Goal: Information Seeking & Learning: Compare options

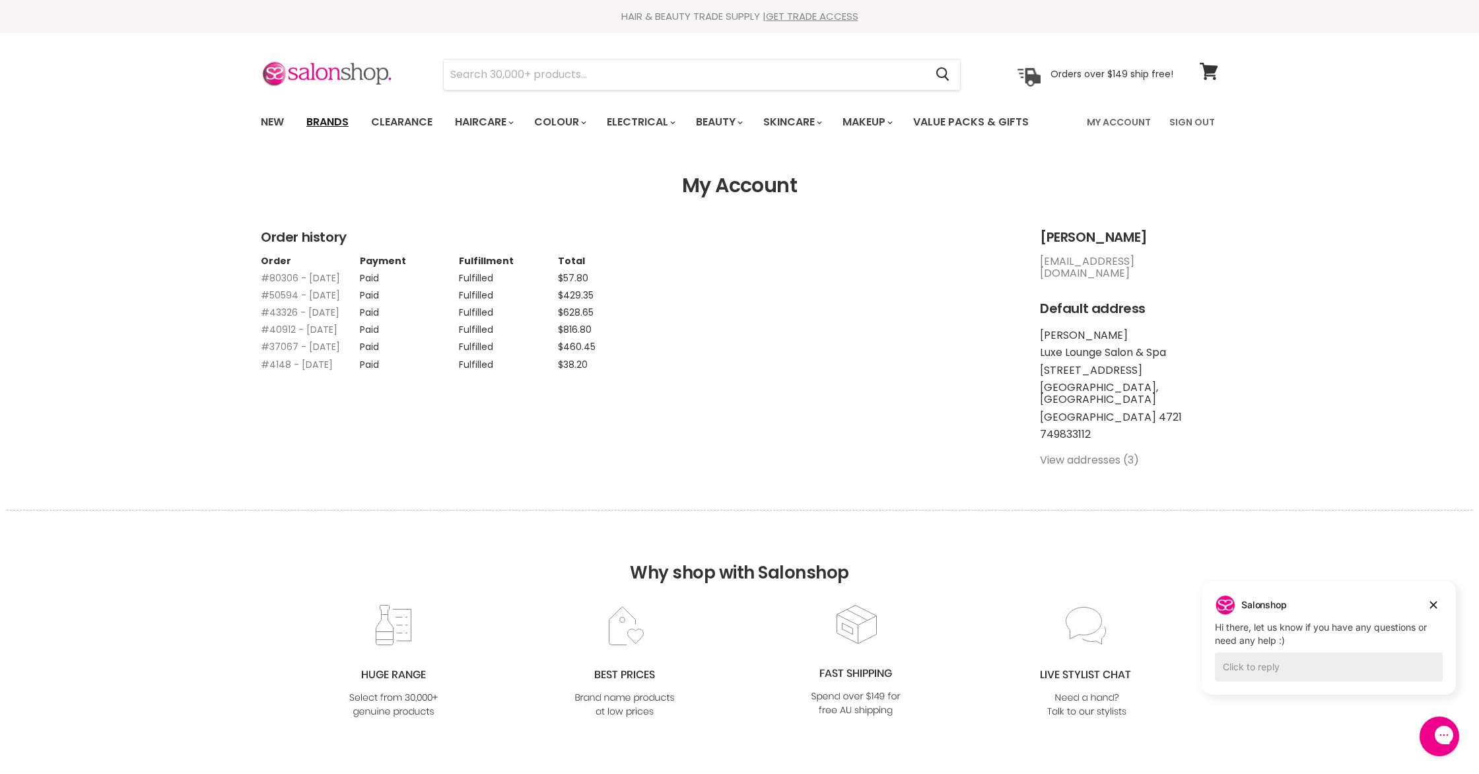
click at [316, 123] on link "Brands" at bounding box center [327, 122] width 62 height 28
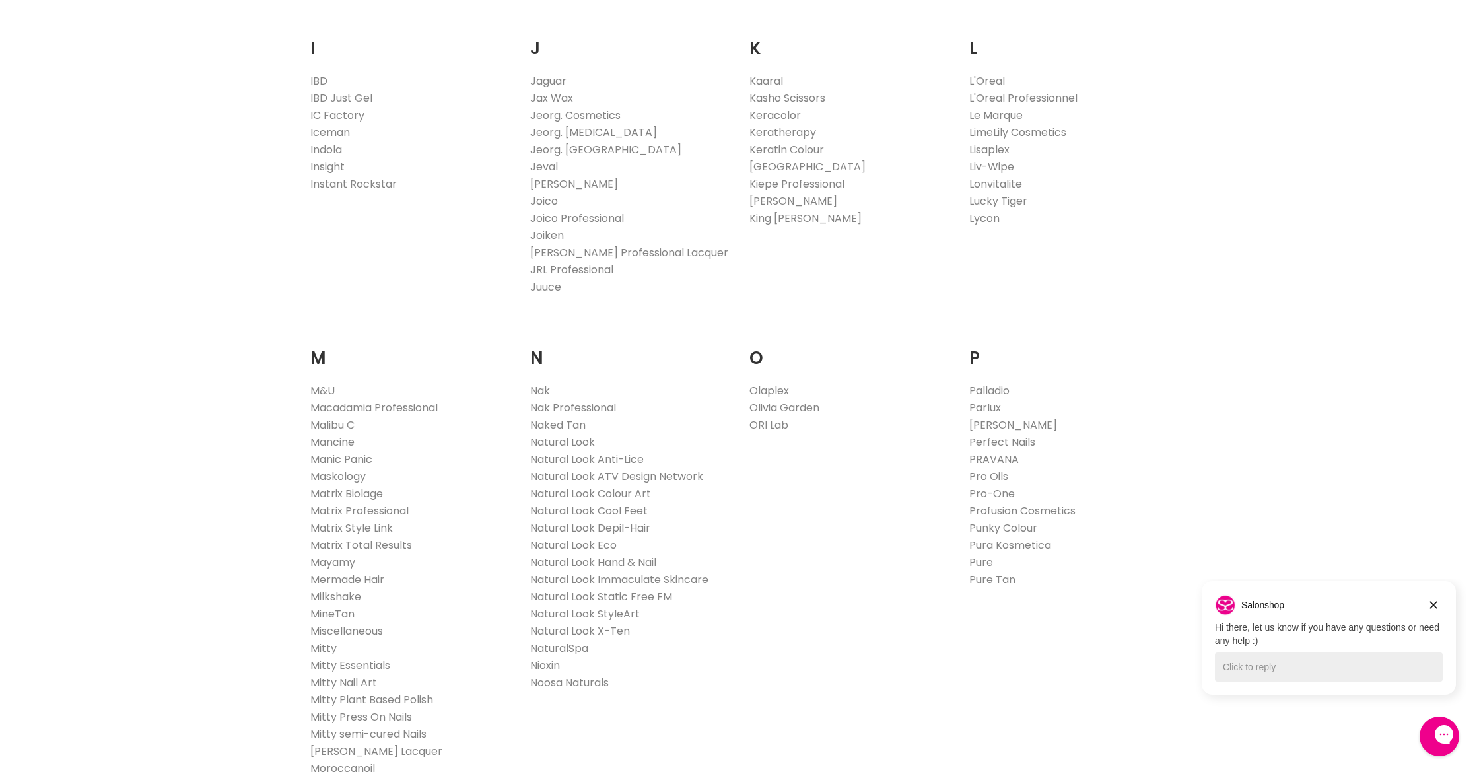
scroll to position [1232, 0]
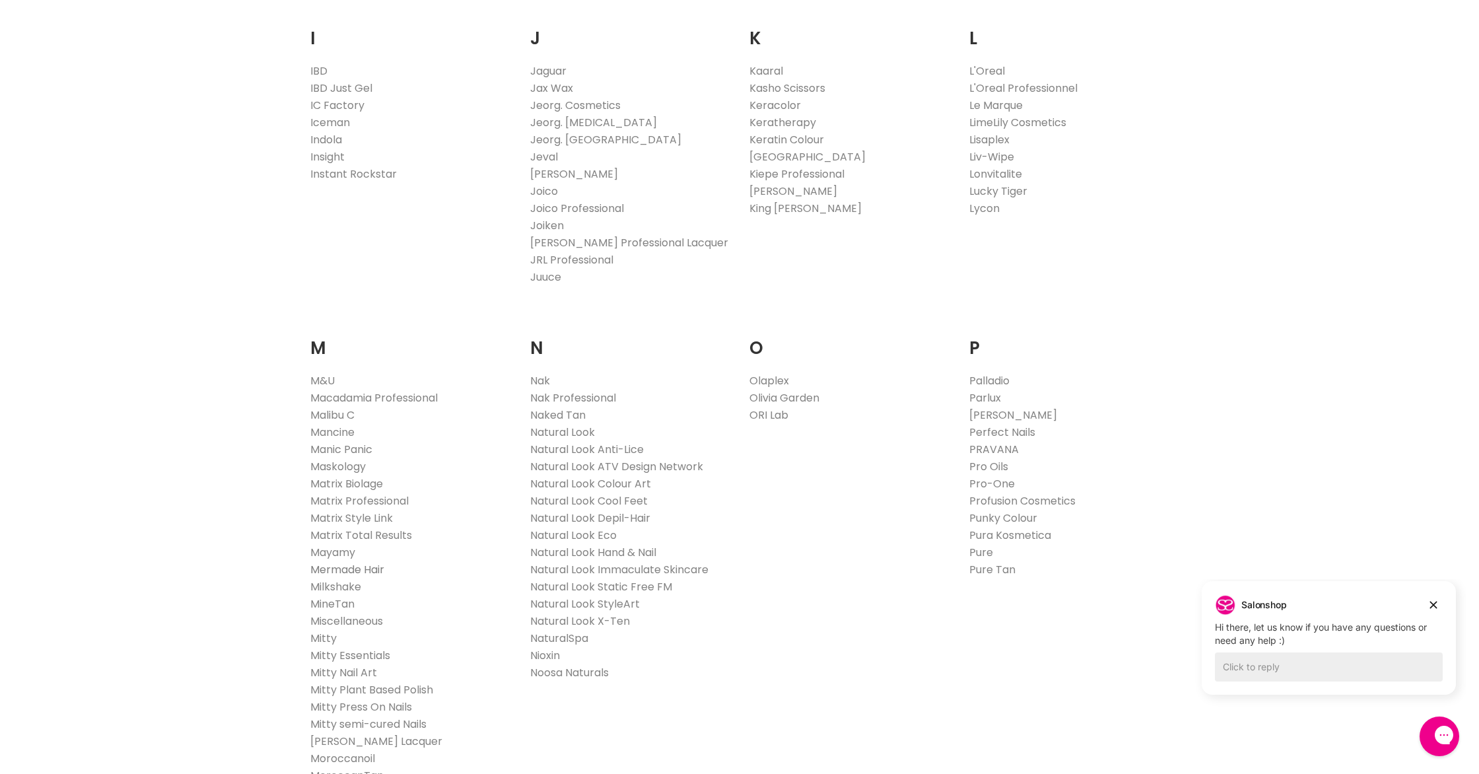
click at [370, 570] on link "Mermade Hair" at bounding box center [347, 569] width 74 height 15
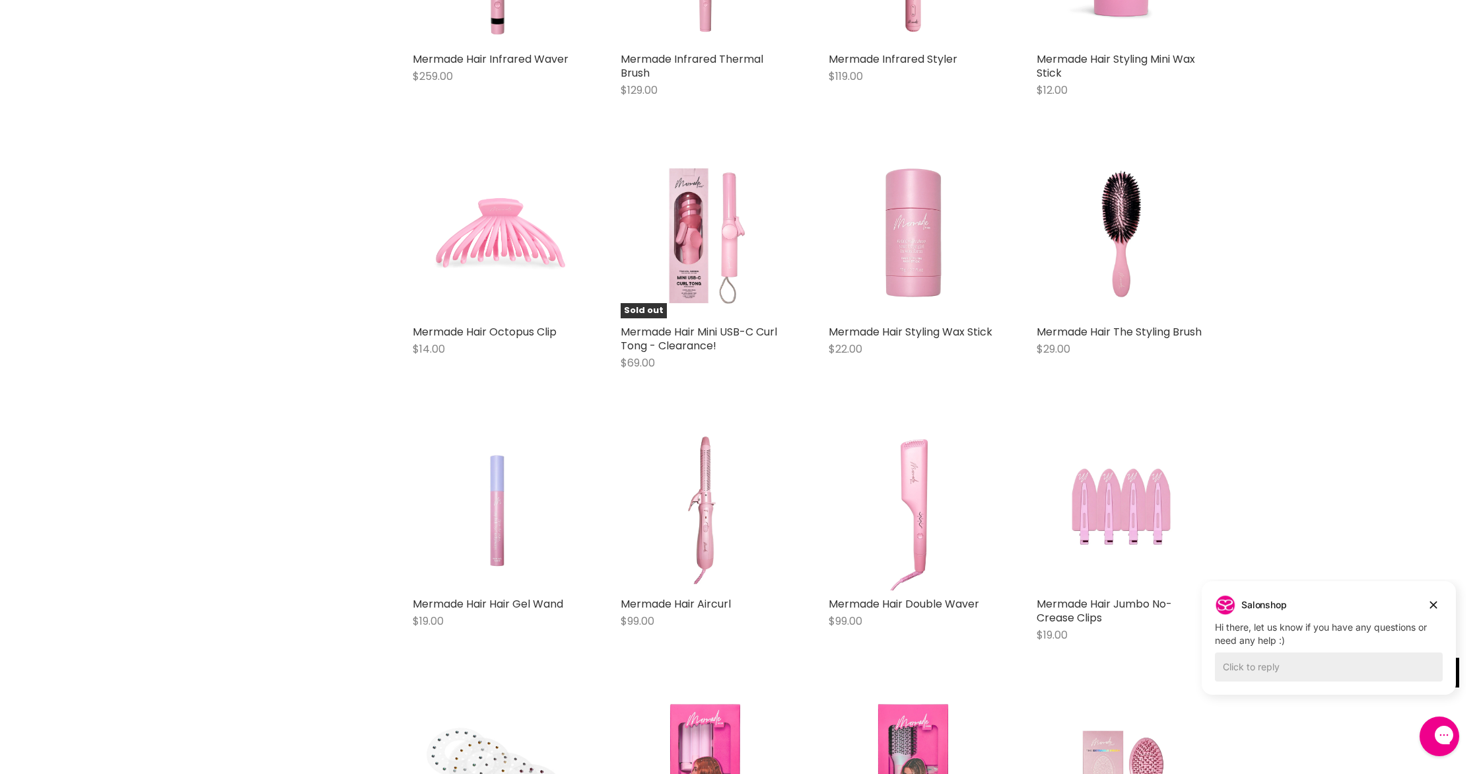
scroll to position [780, 0]
click at [1436, 603] on icon "Dismiss campaign" at bounding box center [1432, 605] width 13 height 16
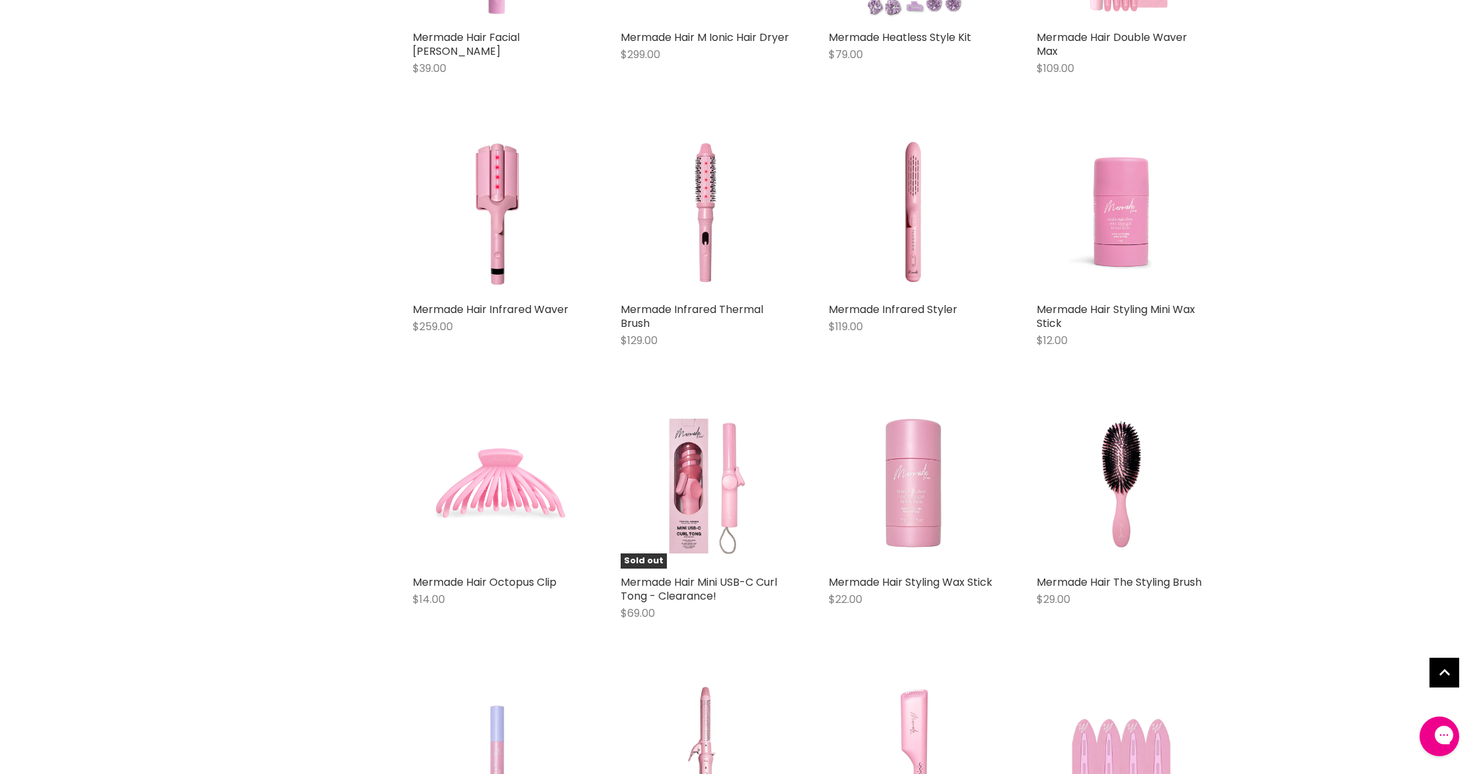
scroll to position [0, 0]
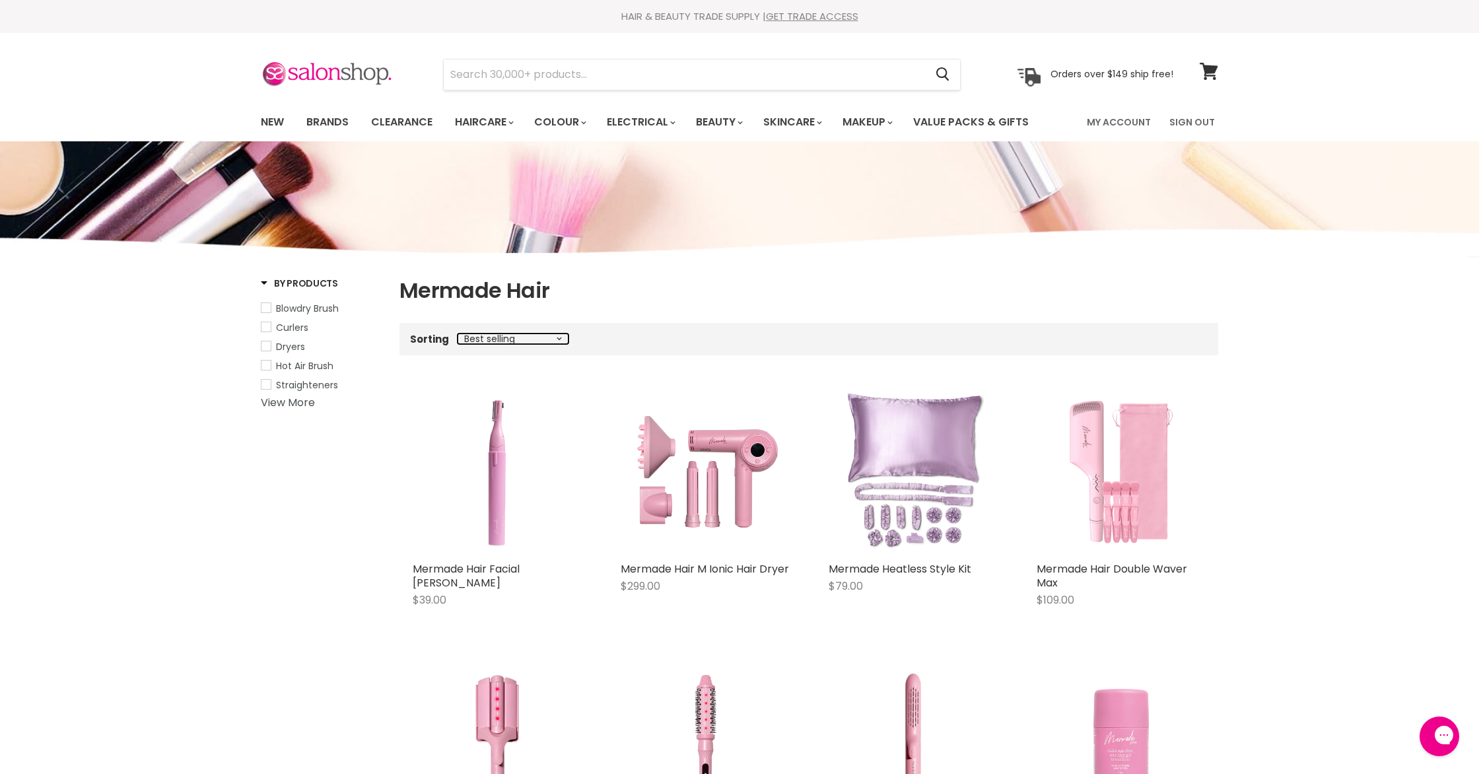
click at [558, 339] on select "Best selling Featured Price, low to high Price, high to low Alphabetically, A-Z…" at bounding box center [512, 338] width 111 height 11
select select "manual"
click at [457, 333] on select "Best selling Featured Price, low to high Price, high to low Alphabetically, A-Z…" at bounding box center [512, 338] width 111 height 11
select select "manual"
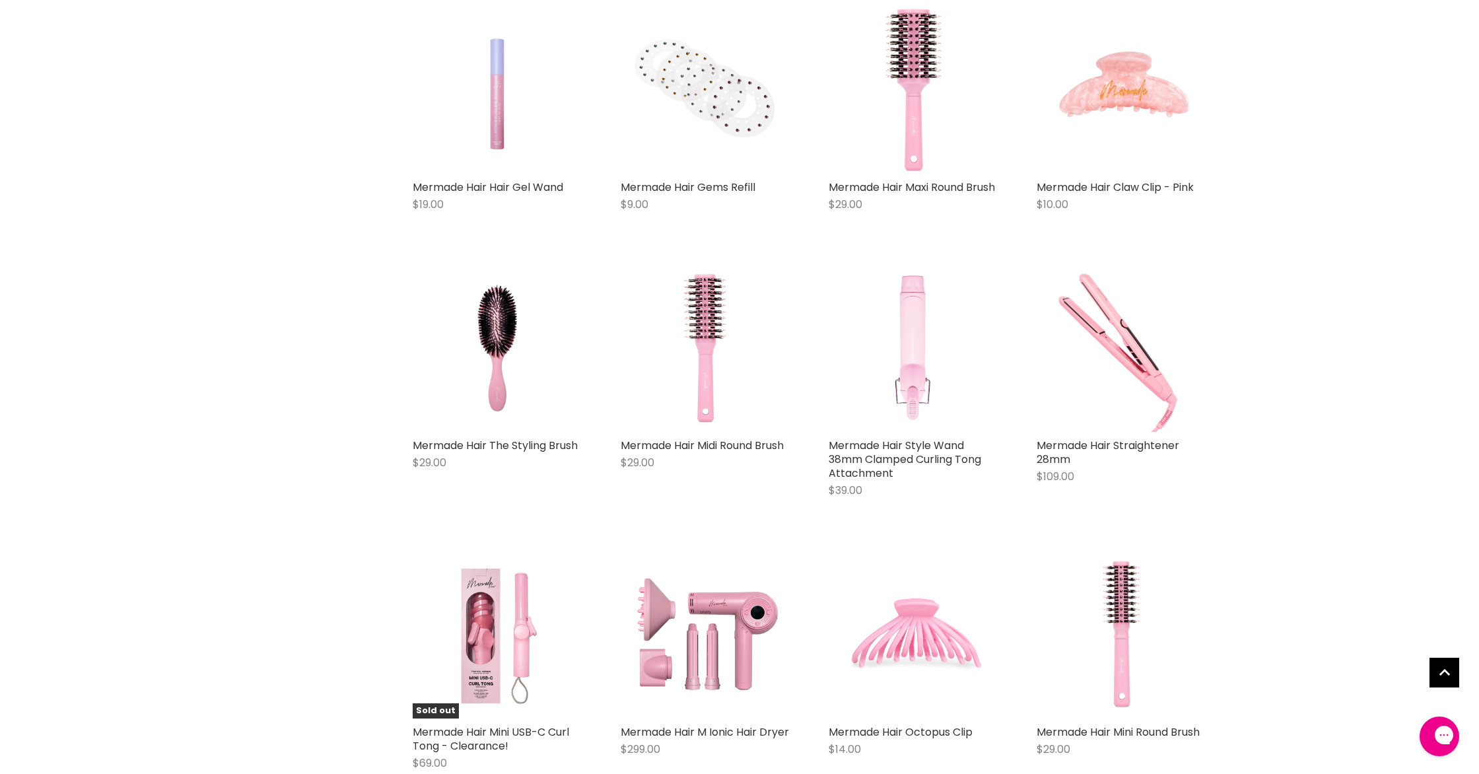
scroll to position [1751, 0]
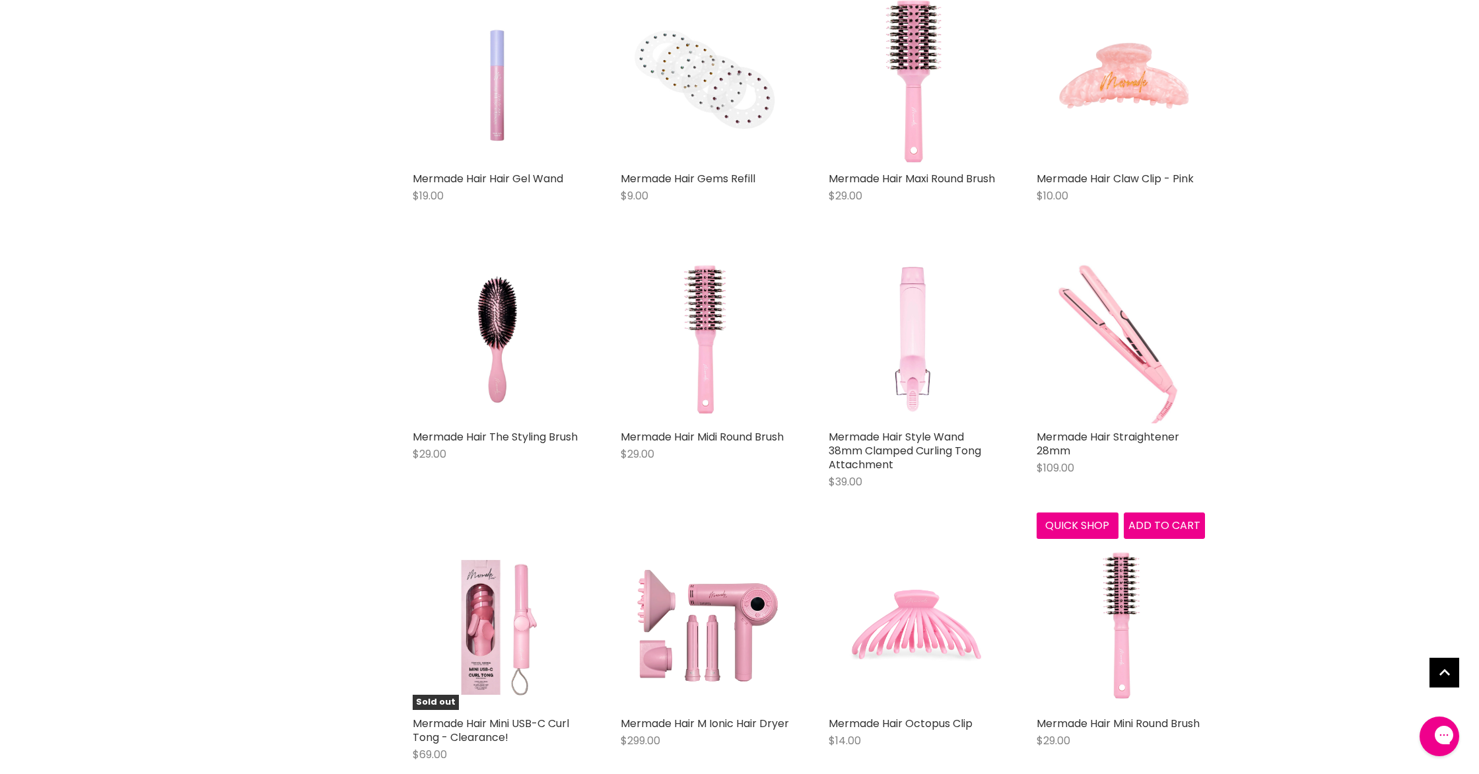
click at [1134, 382] on img "Main content" at bounding box center [1120, 339] width 168 height 168
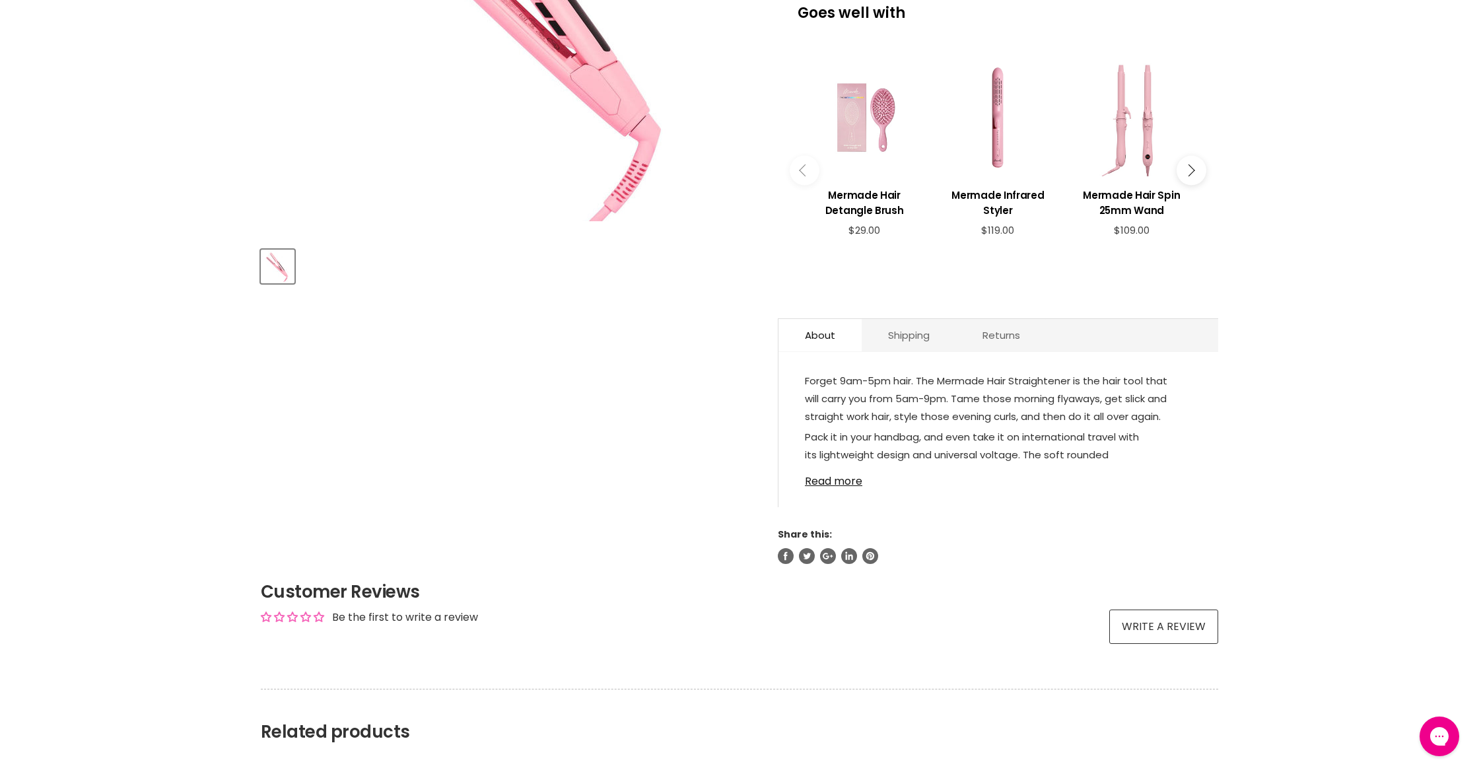
scroll to position [418, 0]
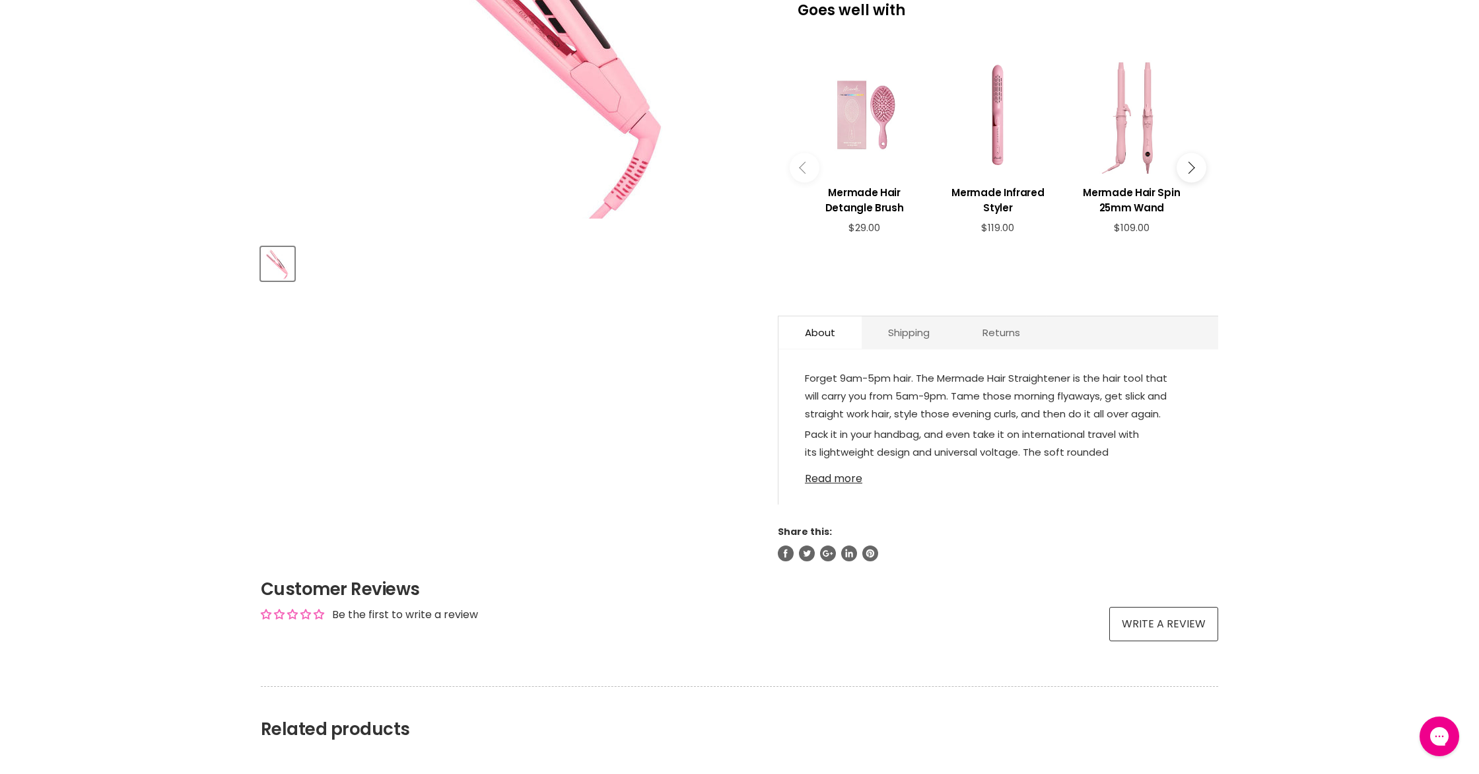
click at [848, 475] on link "Read more" at bounding box center [998, 475] width 387 height 20
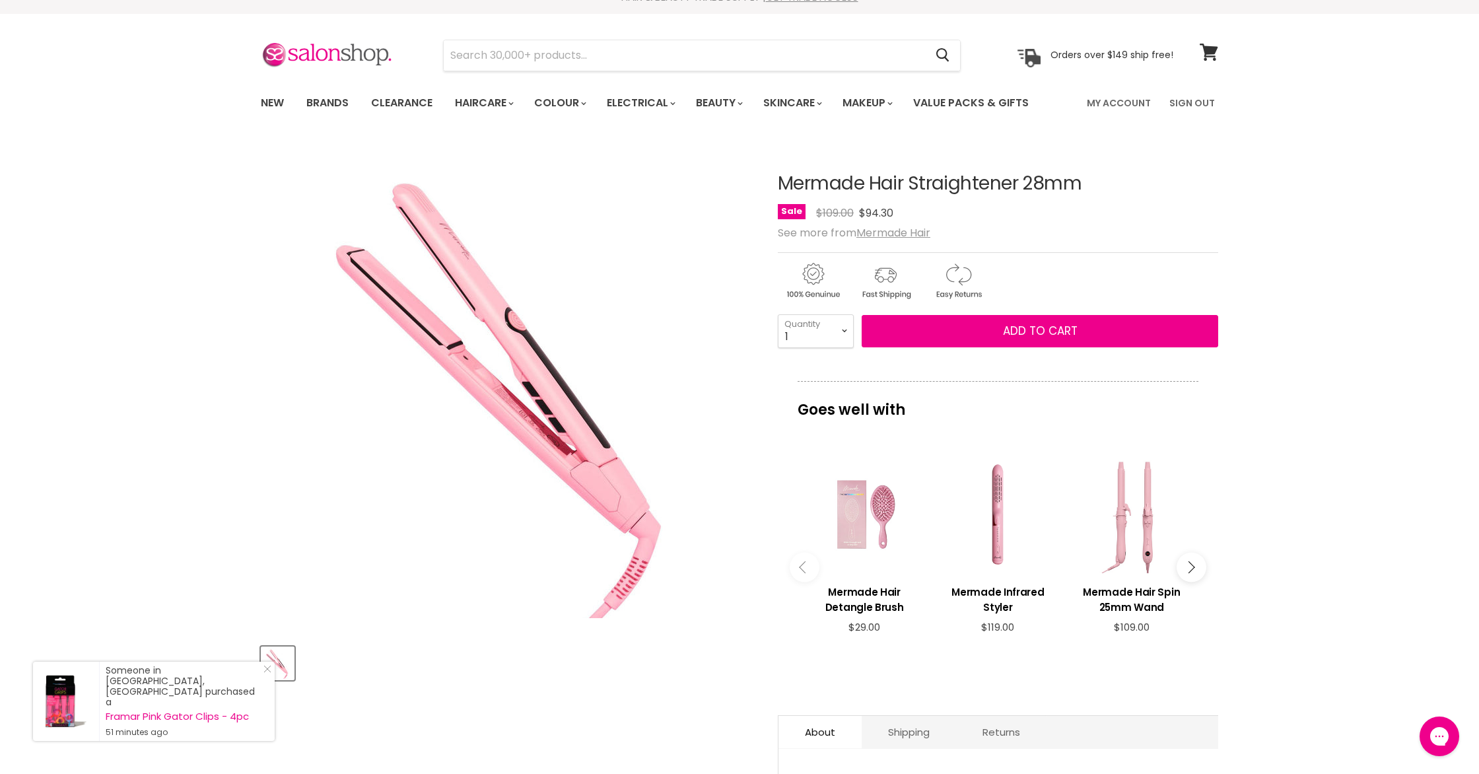
scroll to position [20, 0]
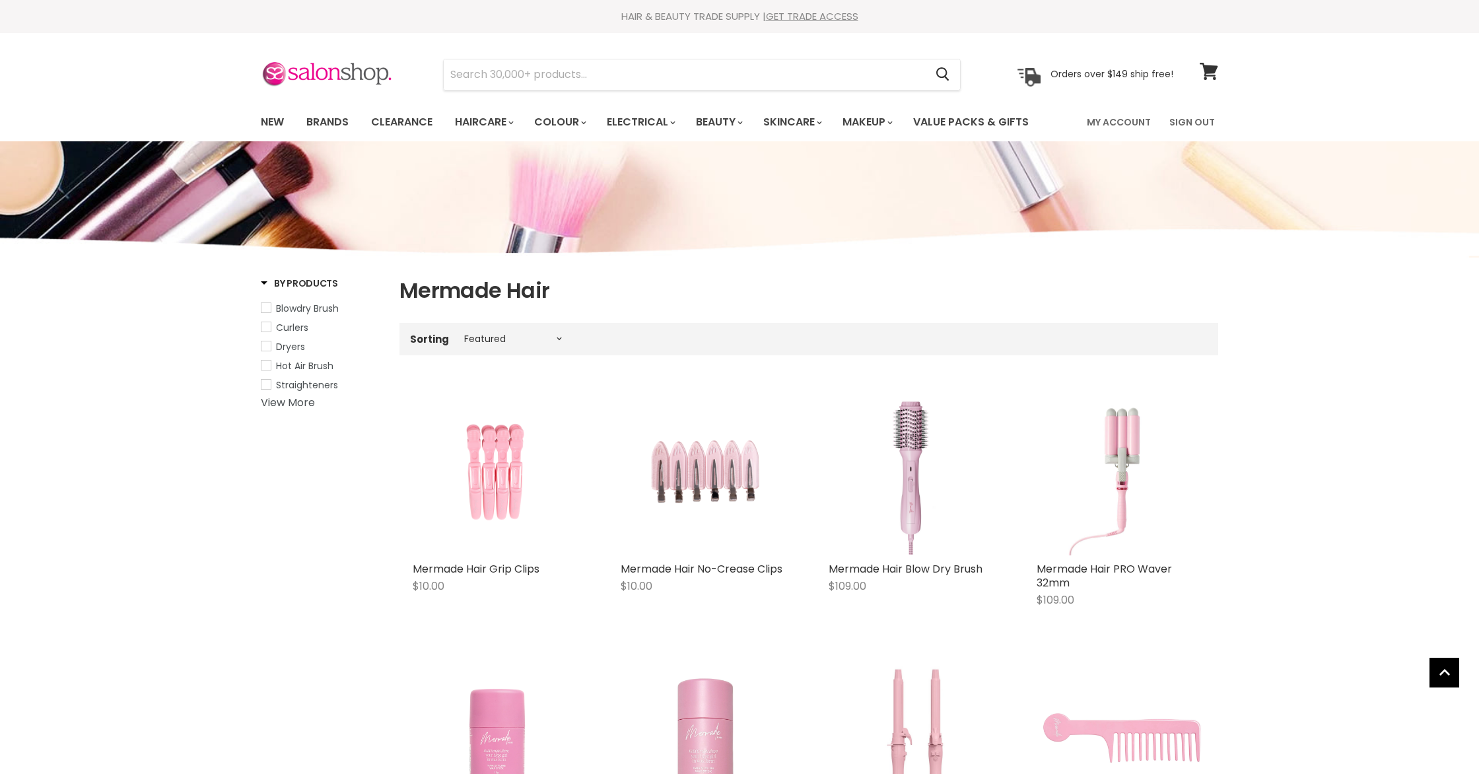
select select "manual"
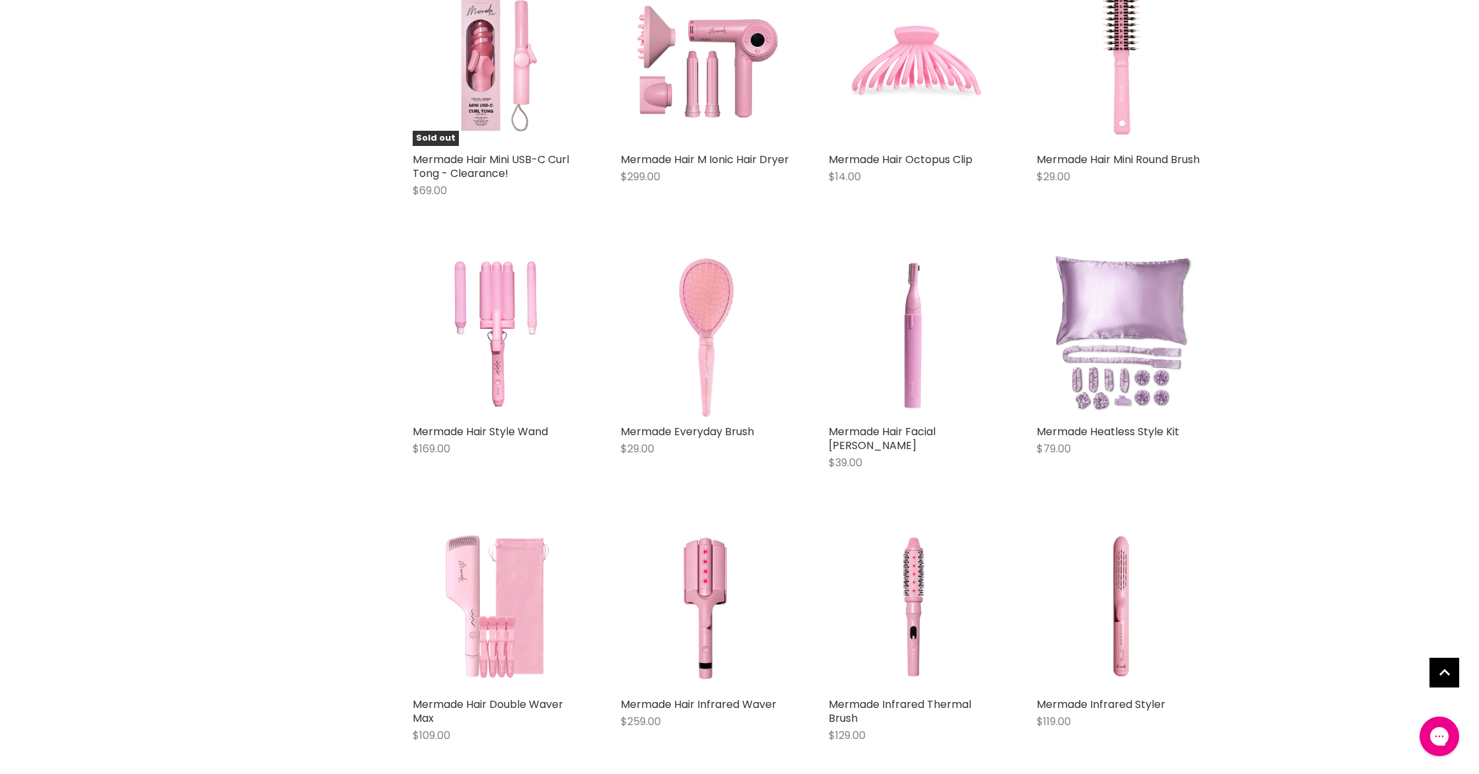
scroll to position [2304, 0]
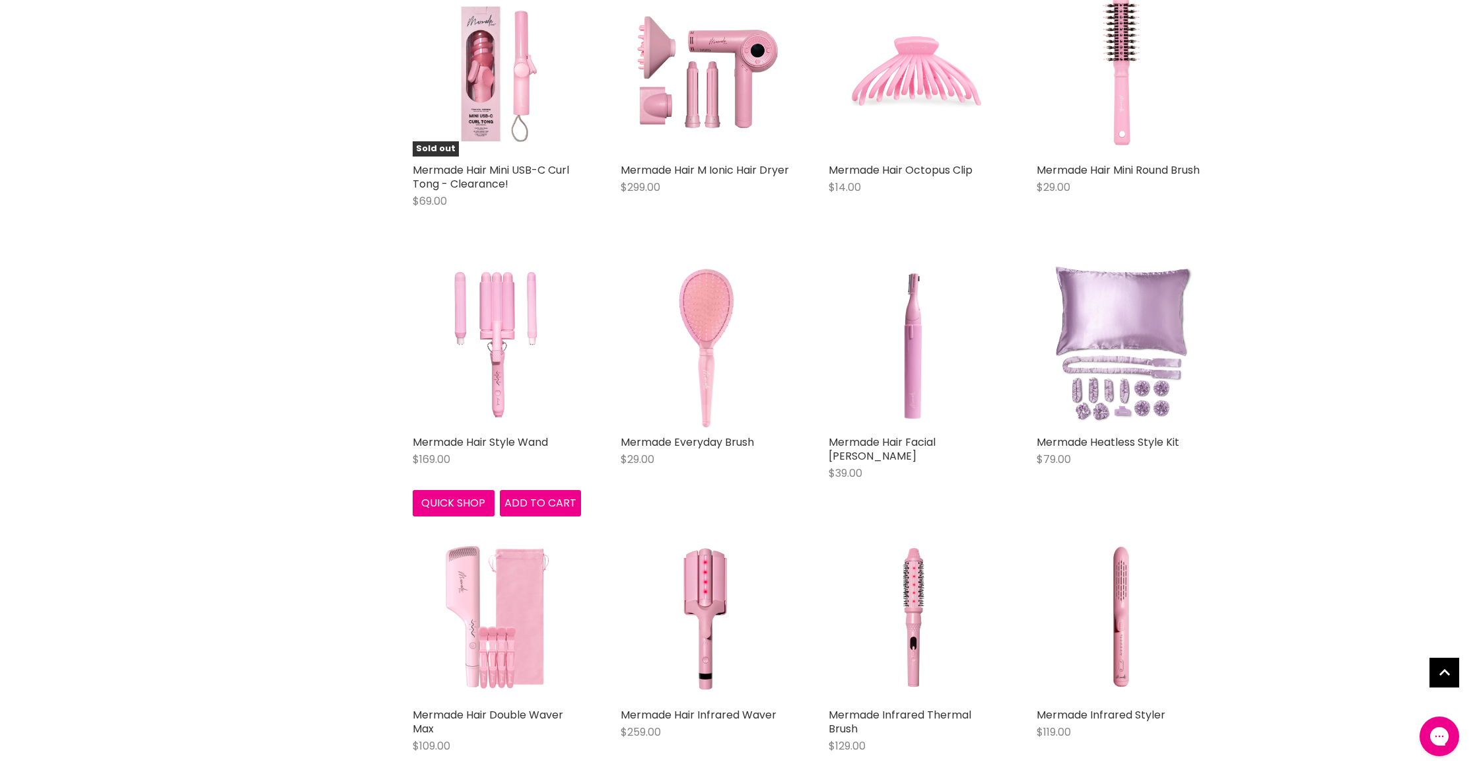
click at [487, 327] on img "Main content" at bounding box center [497, 344] width 168 height 168
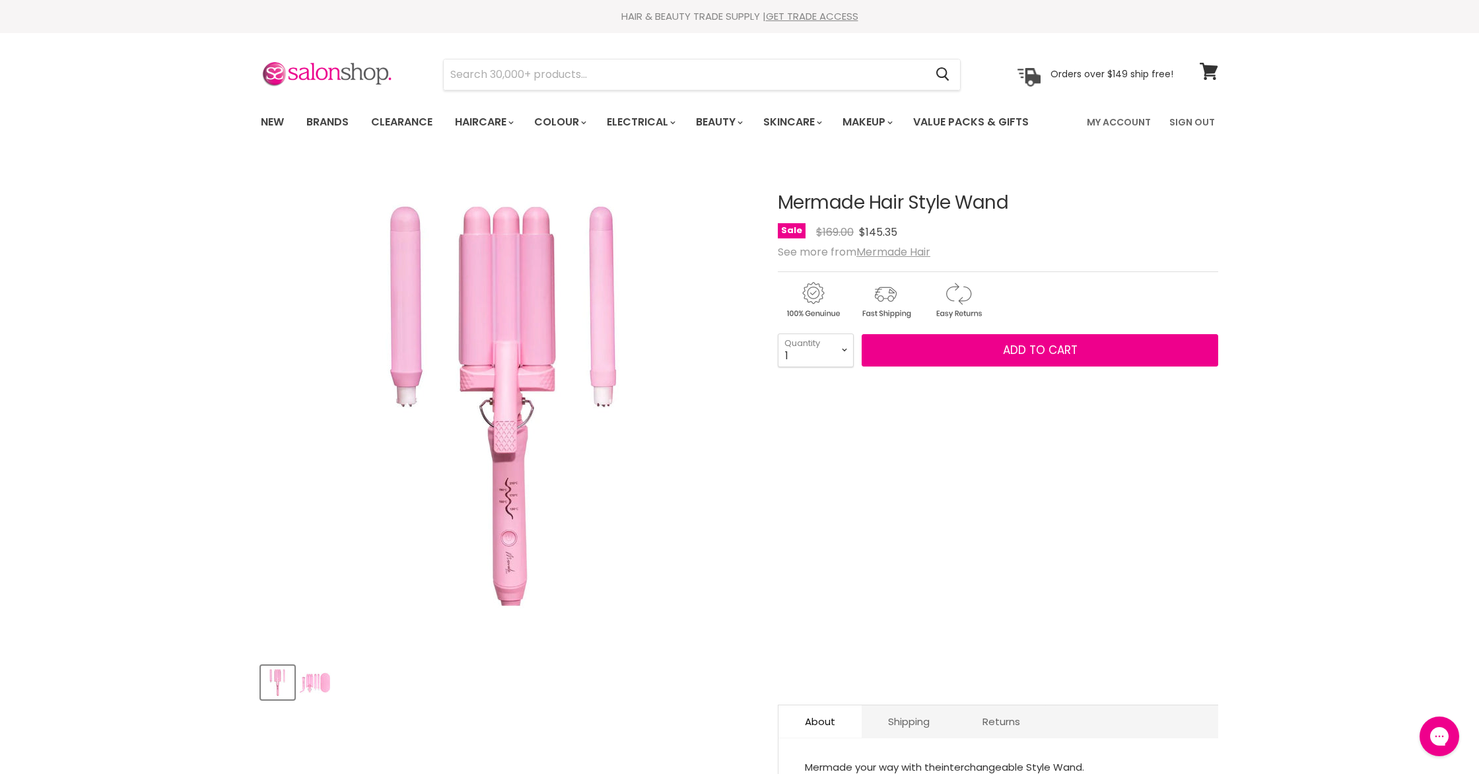
click at [309, 681] on img "Product thumbnails" at bounding box center [315, 682] width 31 height 31
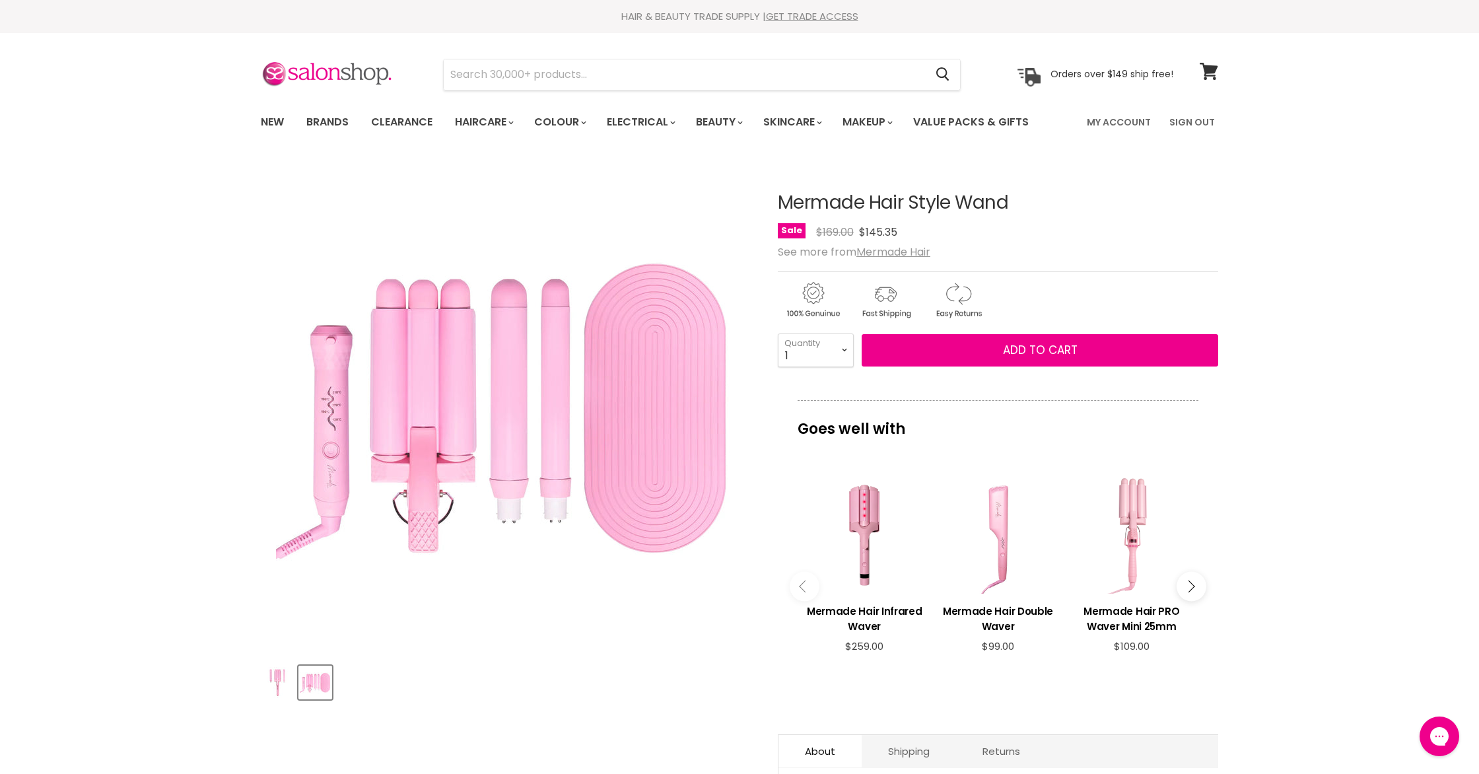
click at [267, 674] on img "Product thumbnails" at bounding box center [277, 682] width 31 height 31
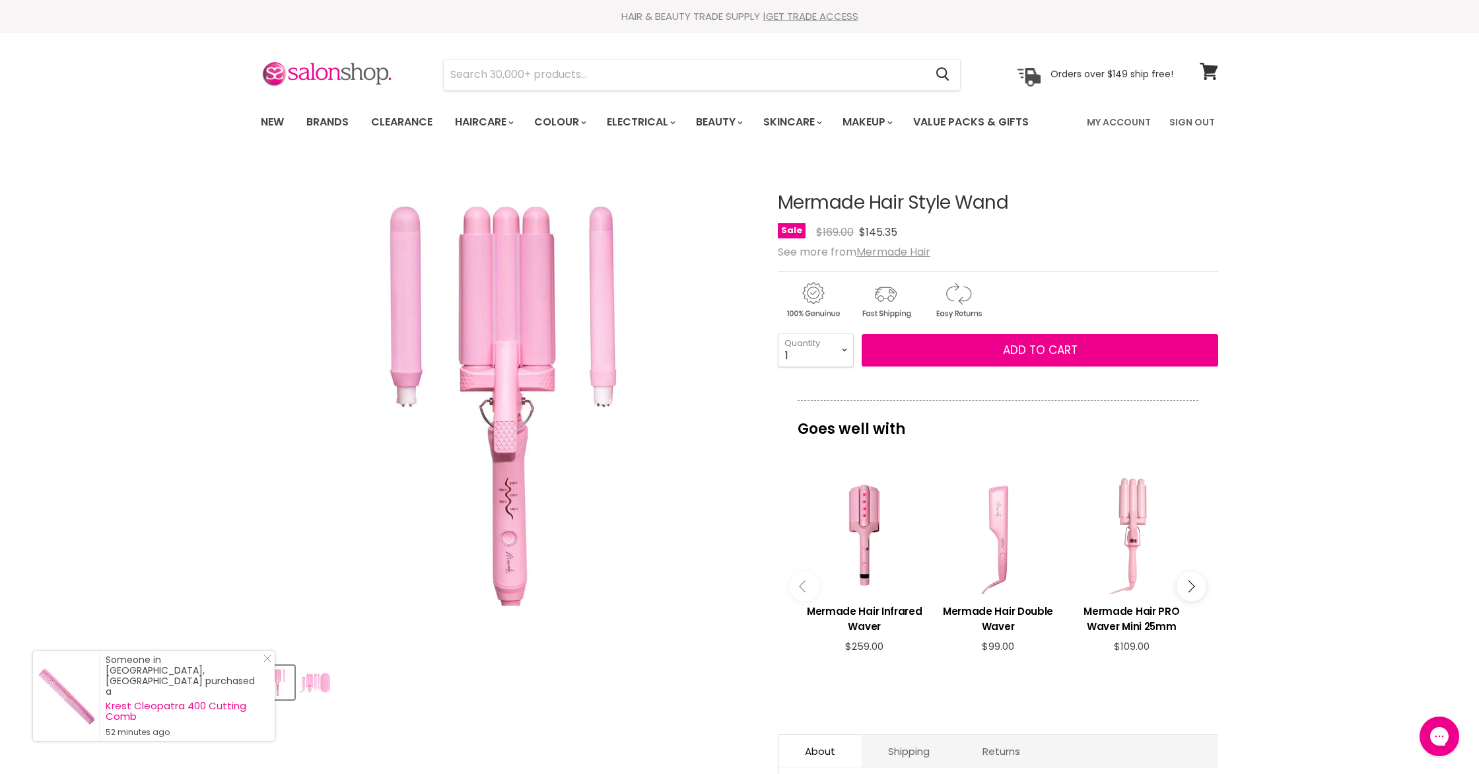
click at [1192, 586] on icon "Main content" at bounding box center [1188, 586] width 12 height 12
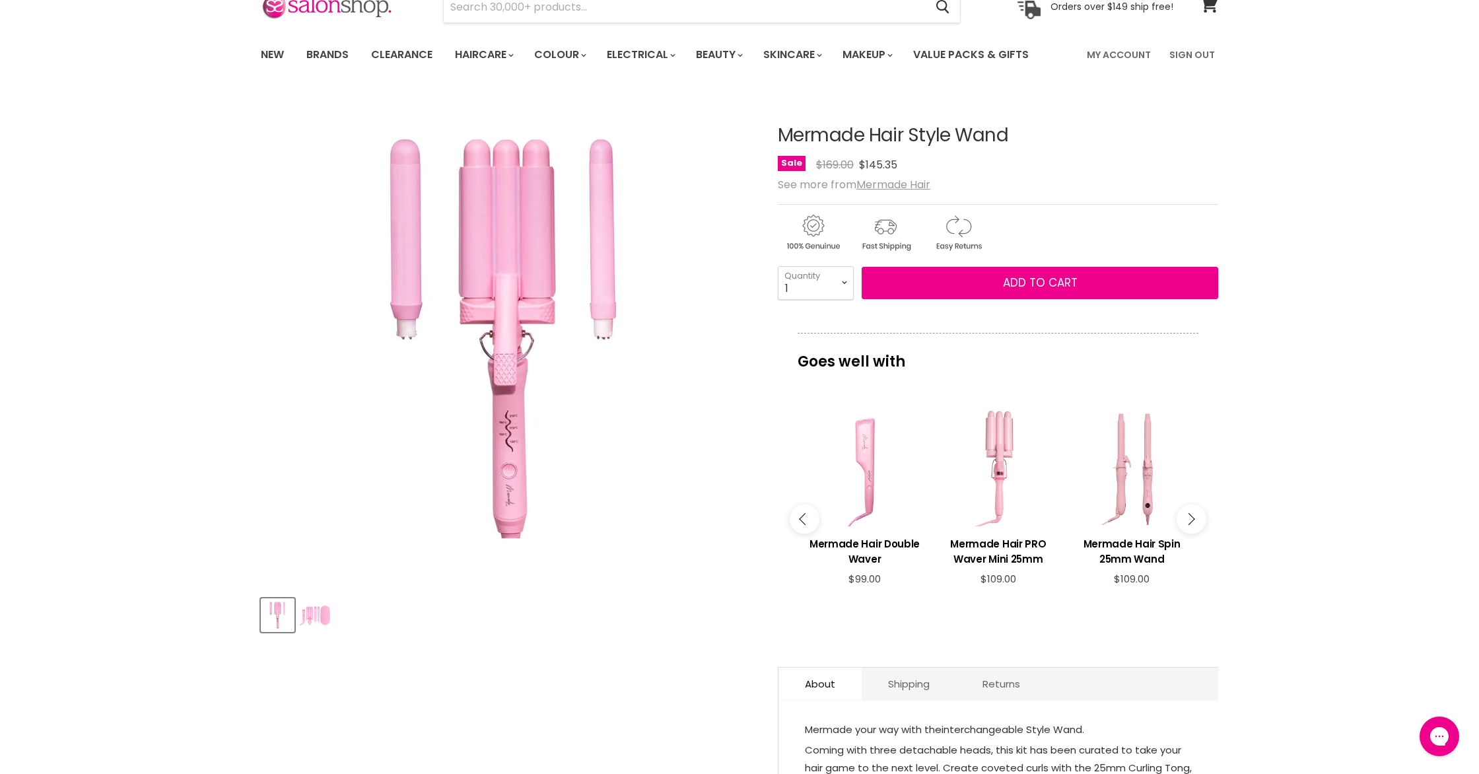
scroll to position [57, 0]
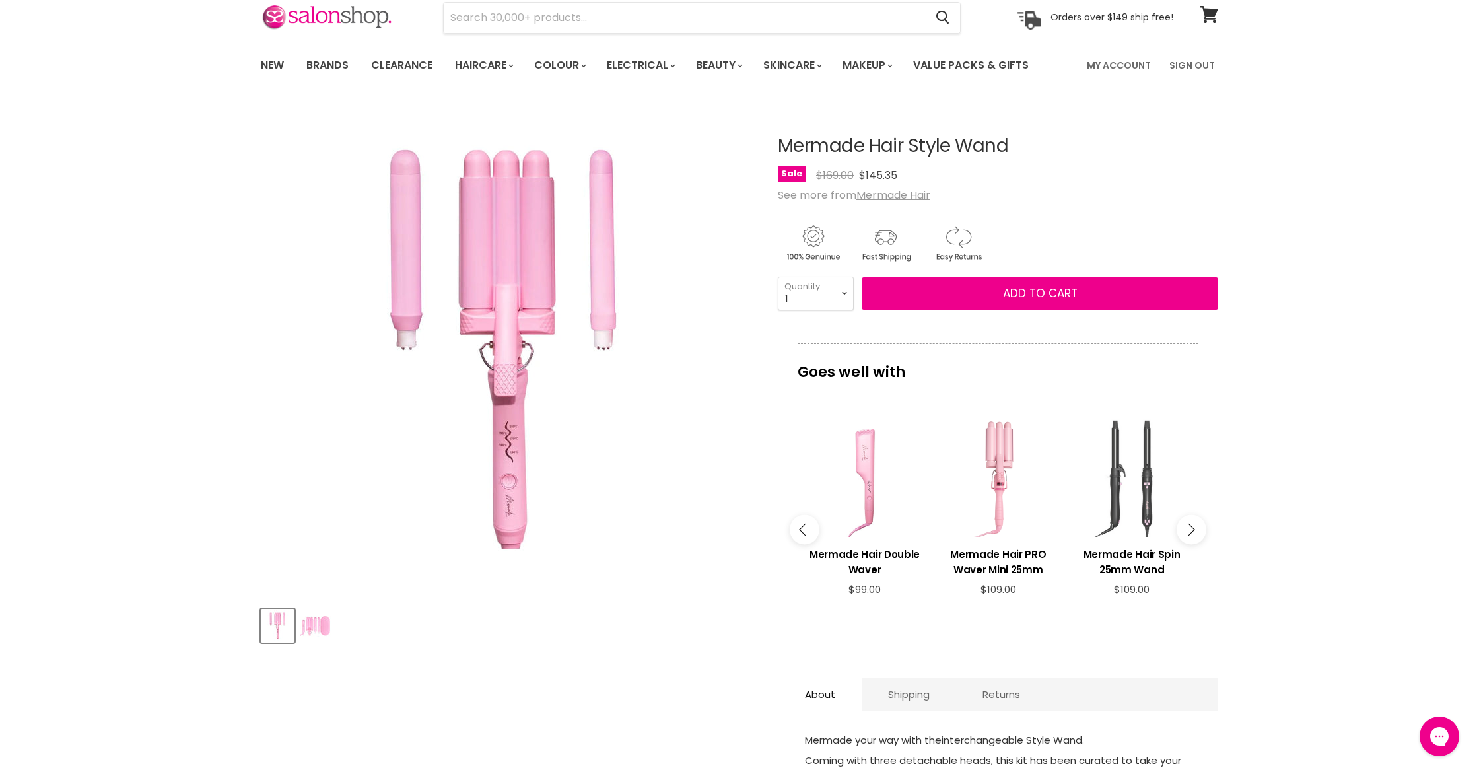
click at [1149, 488] on div "Main content" at bounding box center [1131, 477] width 120 height 120
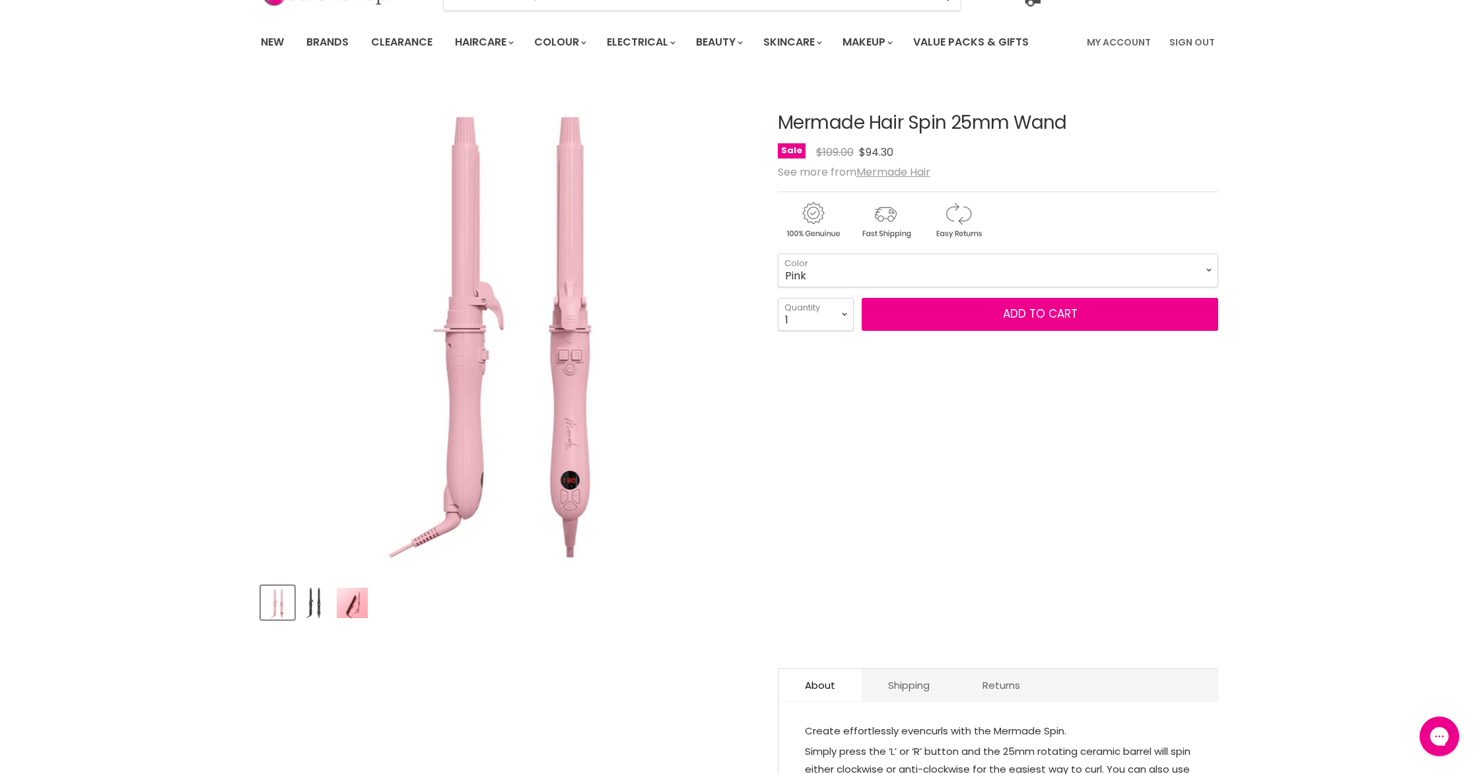
scroll to position [66, 0]
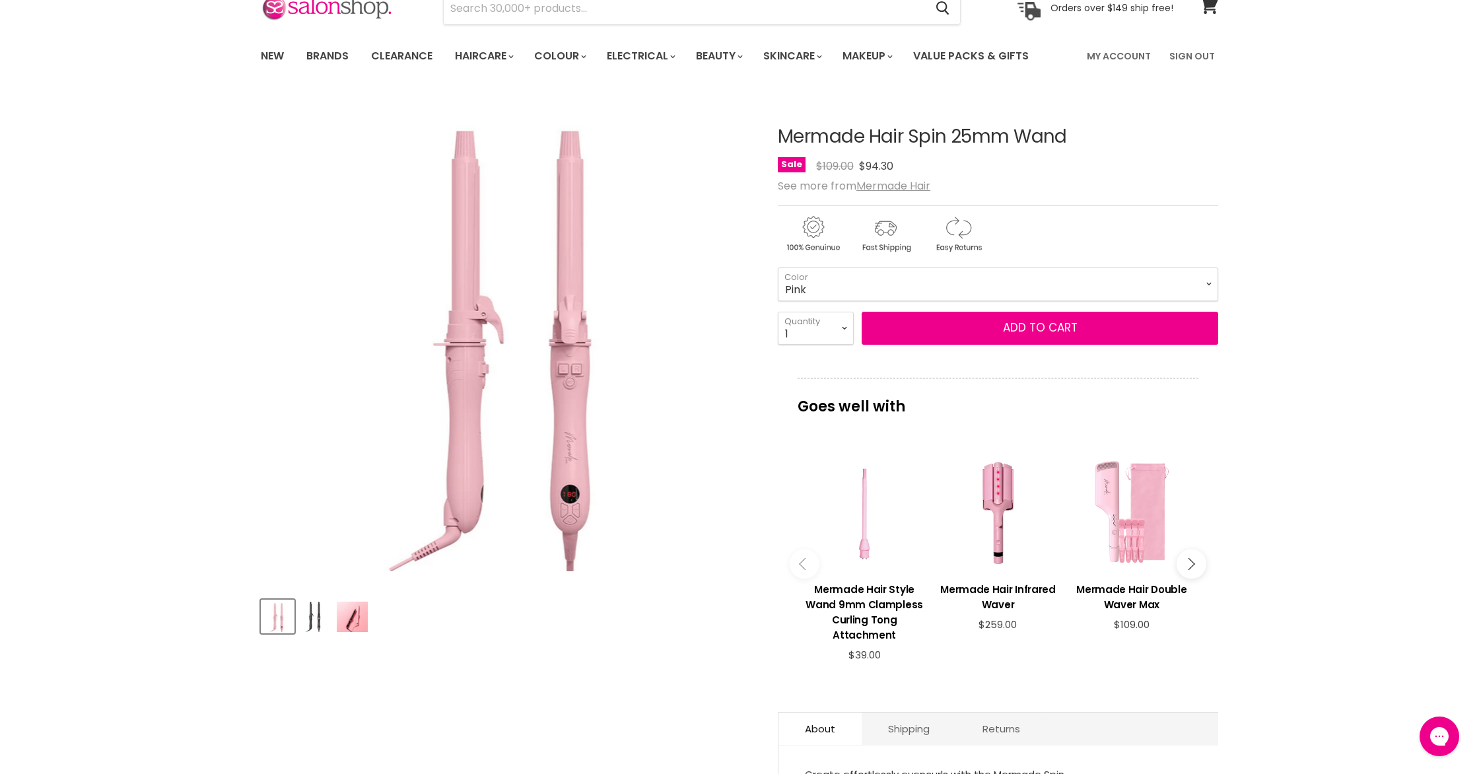
click at [356, 625] on img "Product thumbnails" at bounding box center [352, 616] width 31 height 30
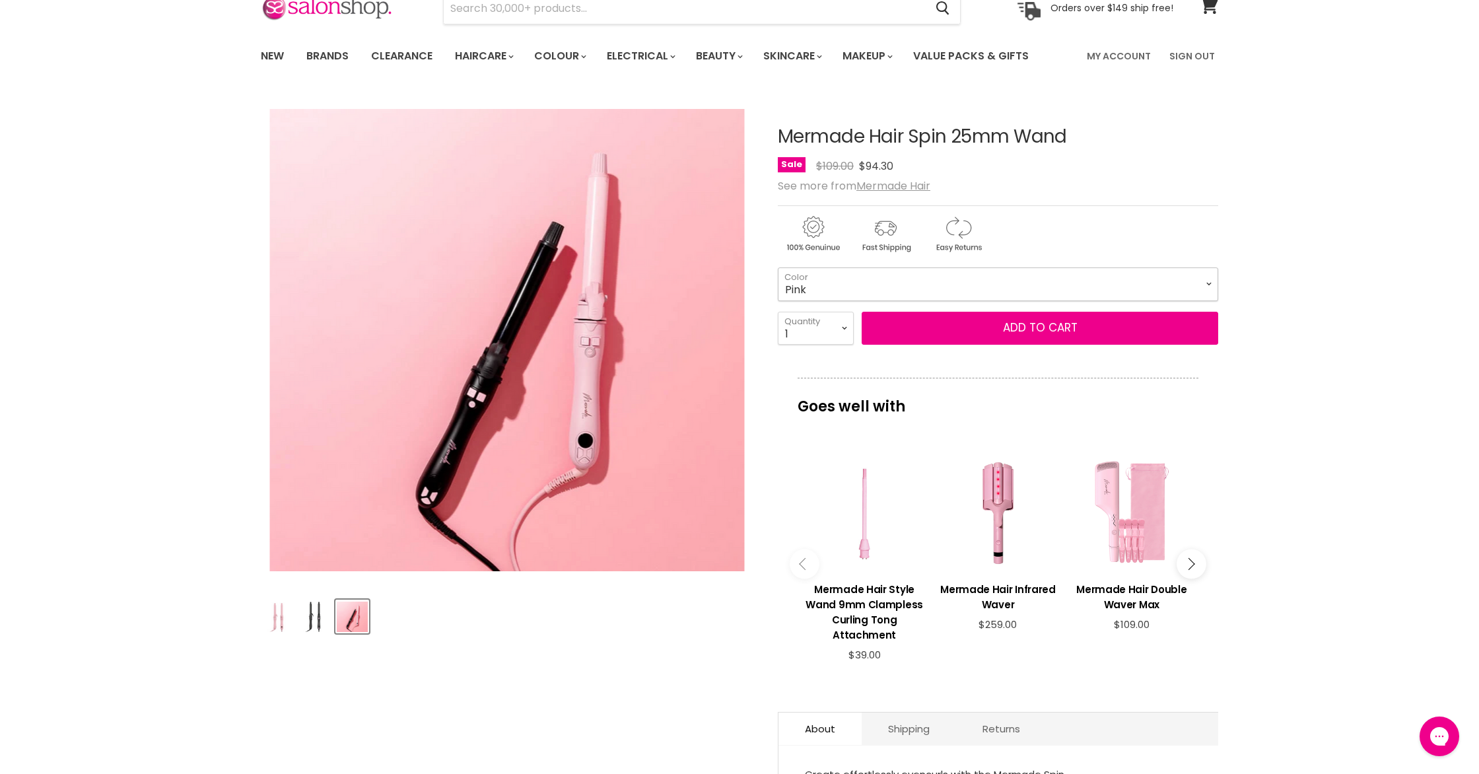
click at [1108, 281] on select "Pink Black" at bounding box center [998, 283] width 440 height 33
click at [778, 267] on select "Pink Black" at bounding box center [998, 283] width 440 height 33
click at [1127, 280] on select "Pink Black" at bounding box center [998, 283] width 440 height 33
select select "Pink"
click at [778, 267] on select "Pink Black" at bounding box center [998, 283] width 440 height 33
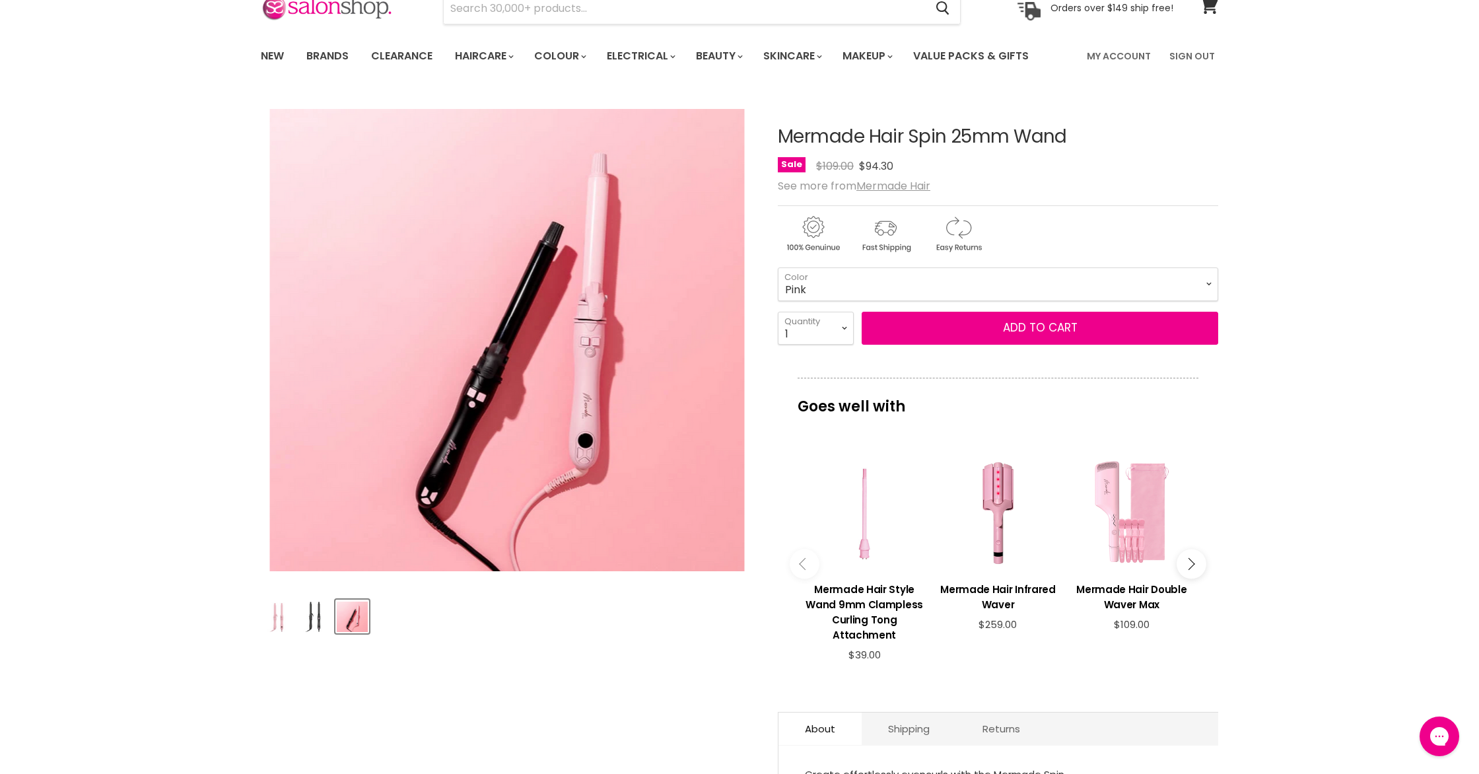
click at [1184, 563] on icon "Main content" at bounding box center [1188, 564] width 12 height 12
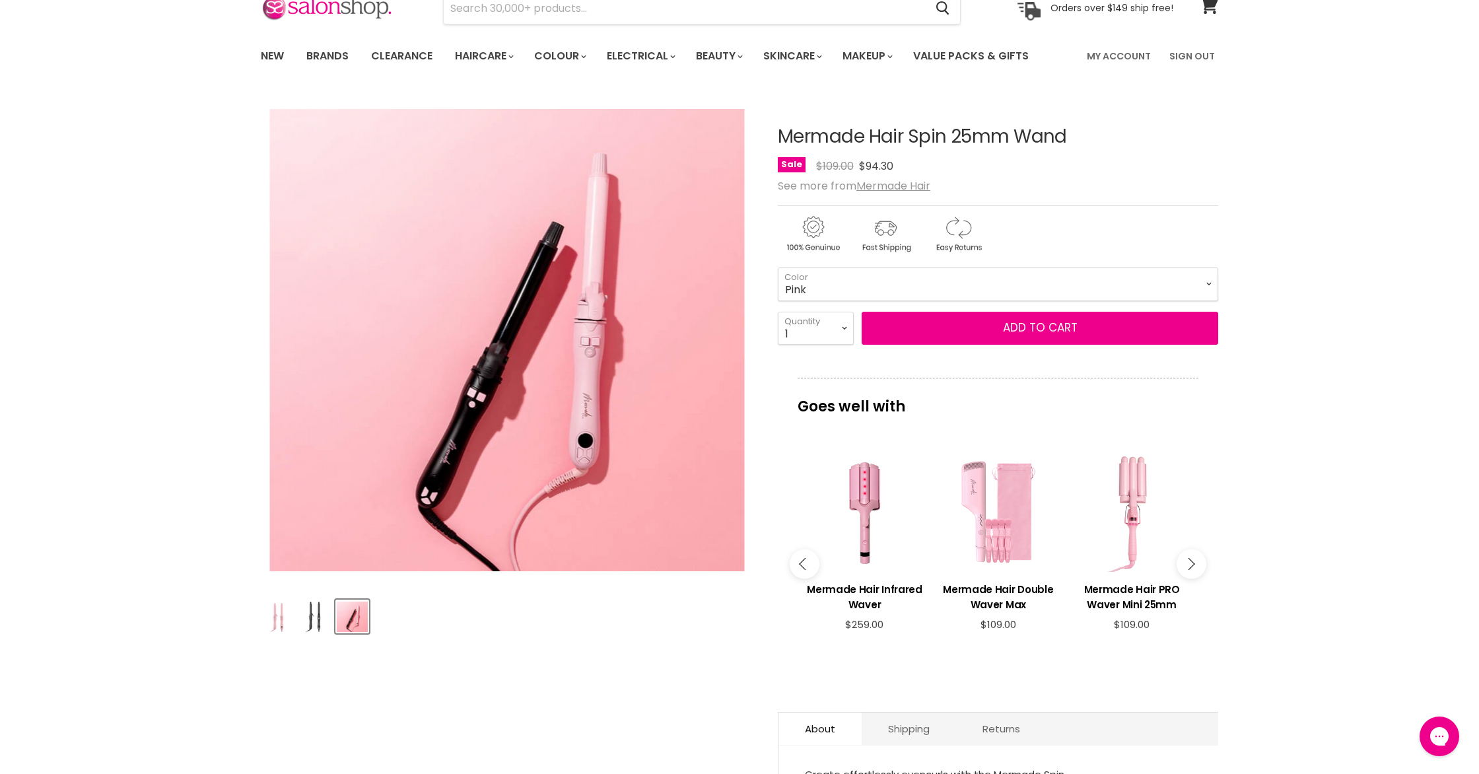
click at [1184, 563] on icon "Main content" at bounding box center [1188, 564] width 12 height 12
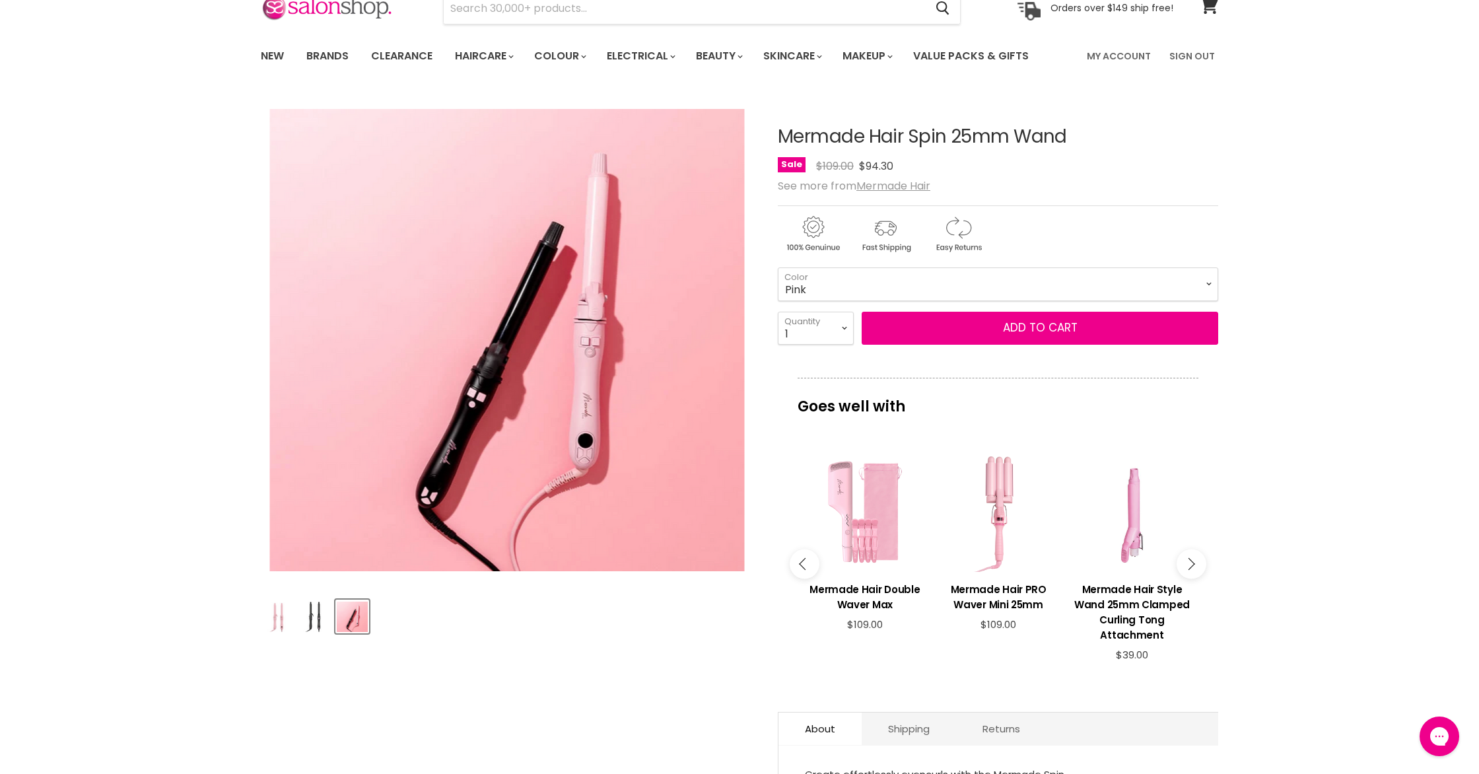
click at [1184, 563] on icon "Main content" at bounding box center [1188, 564] width 12 height 12
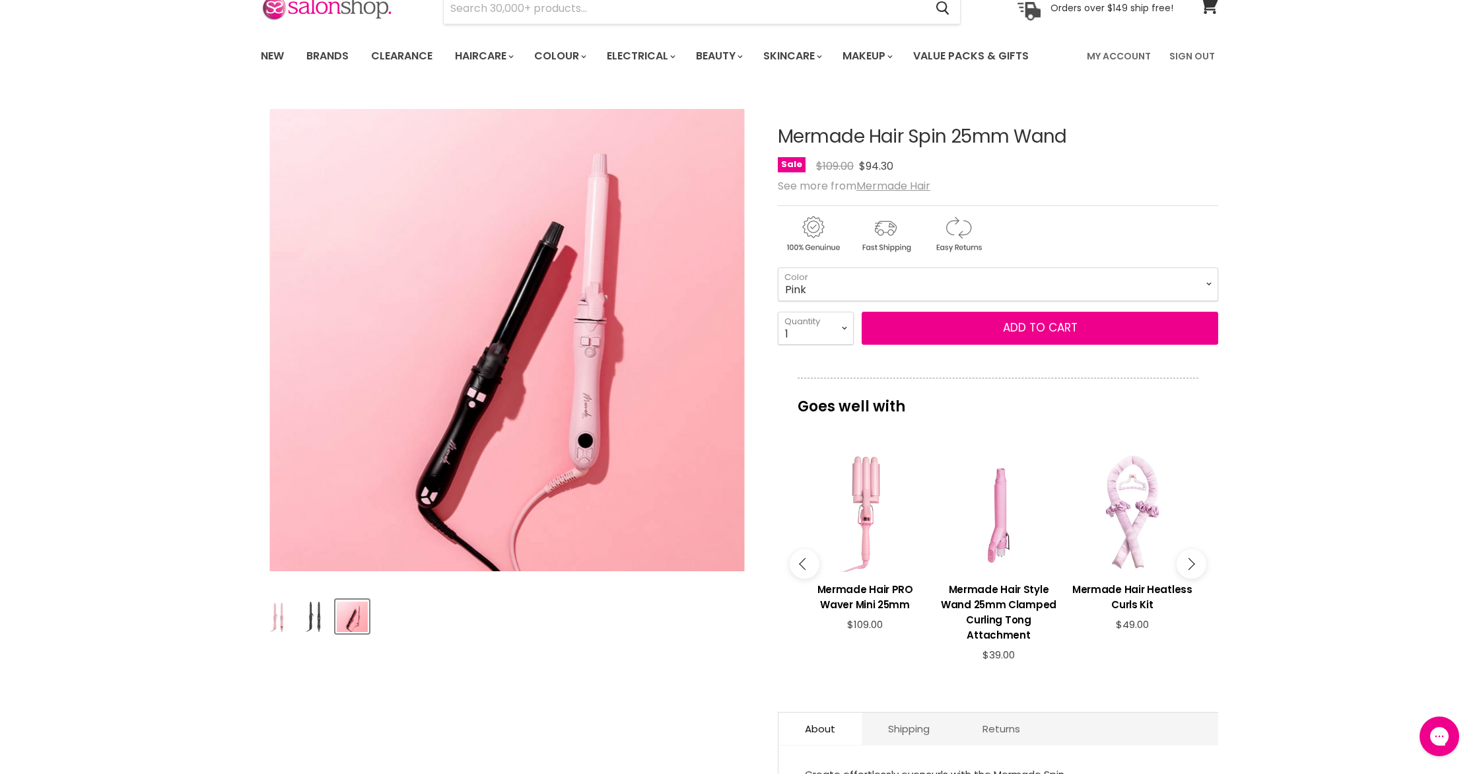
click at [1184, 563] on icon "Main content" at bounding box center [1188, 564] width 12 height 12
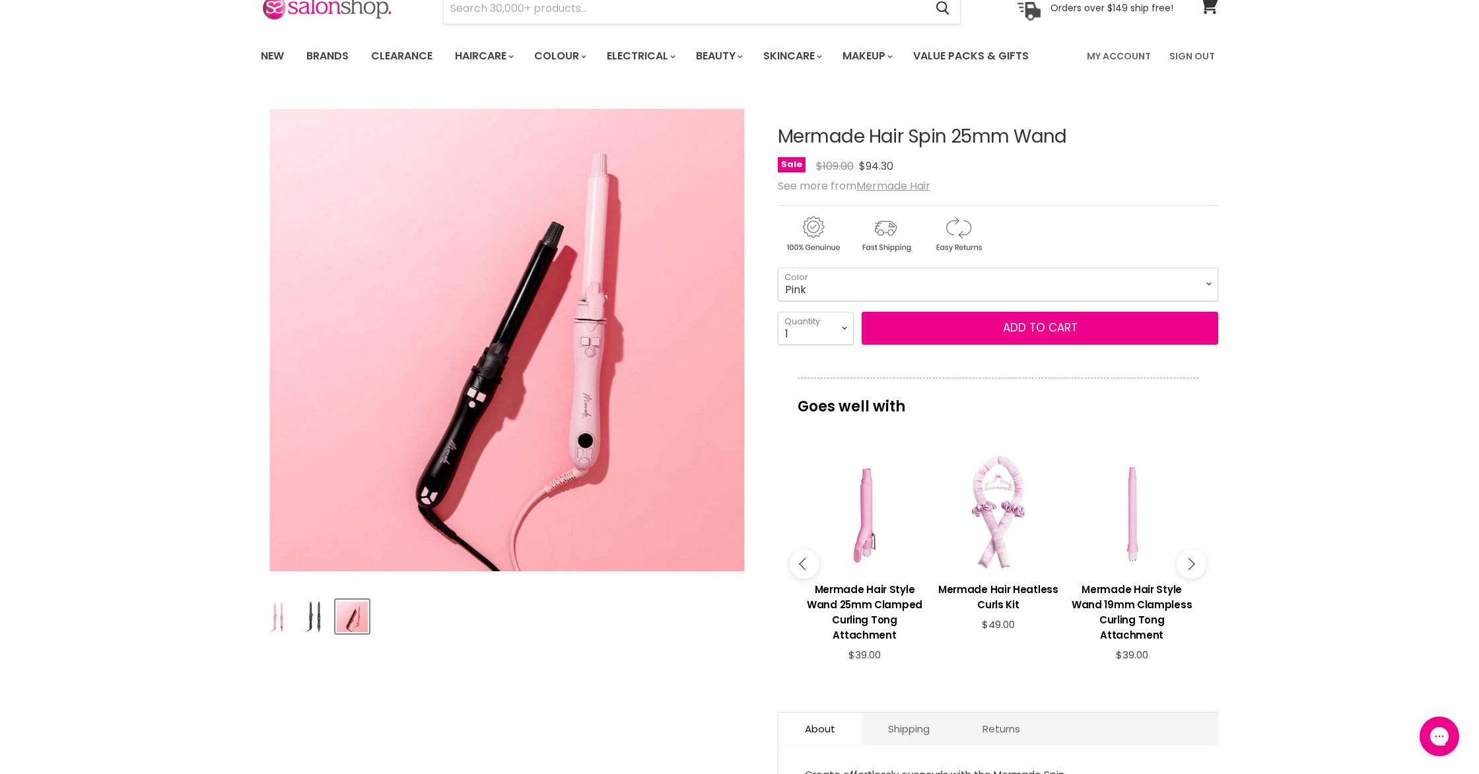
click at [1184, 563] on icon "Main content" at bounding box center [1188, 564] width 12 height 12
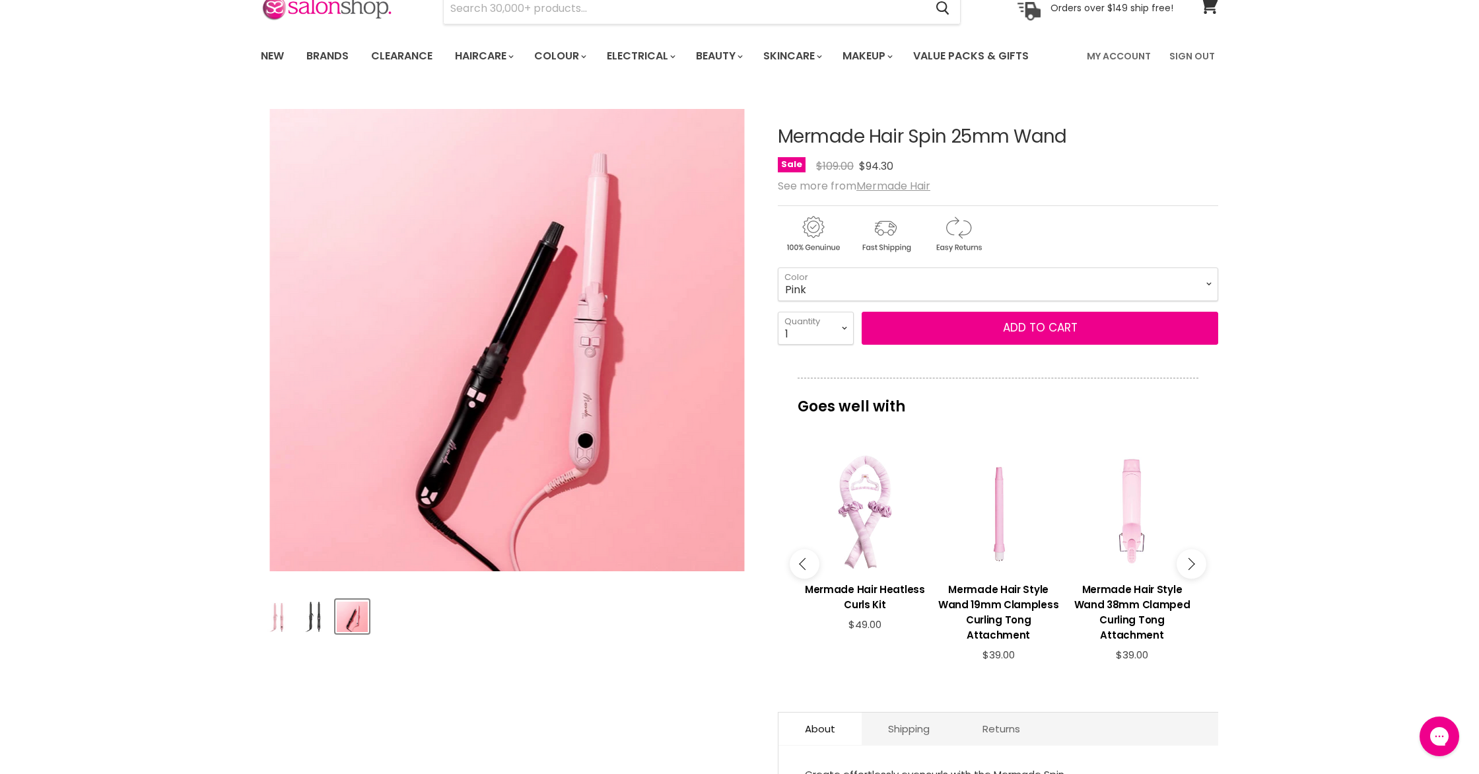
click at [1184, 563] on icon "Main content" at bounding box center [1188, 564] width 12 height 12
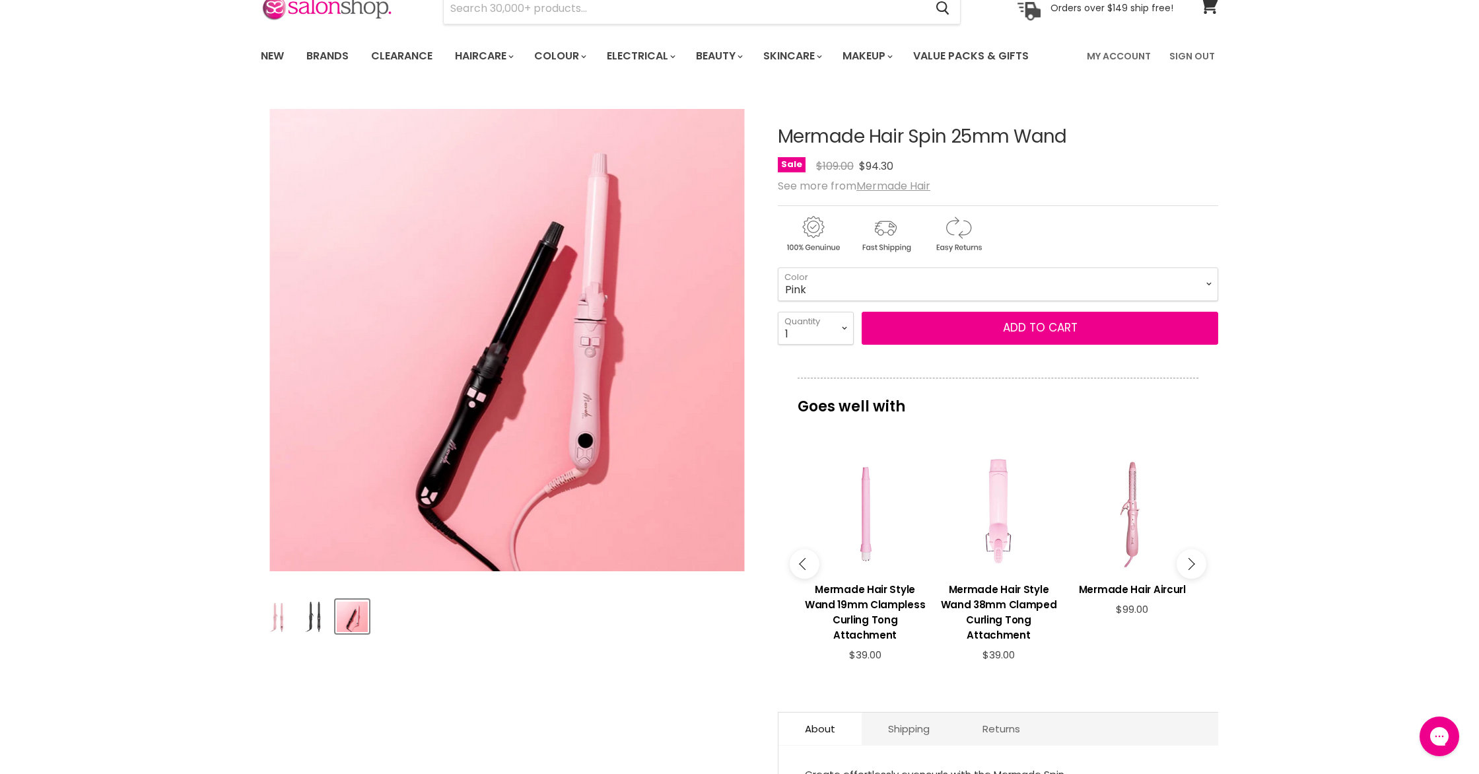
click at [1184, 563] on icon "Main content" at bounding box center [1188, 564] width 12 height 12
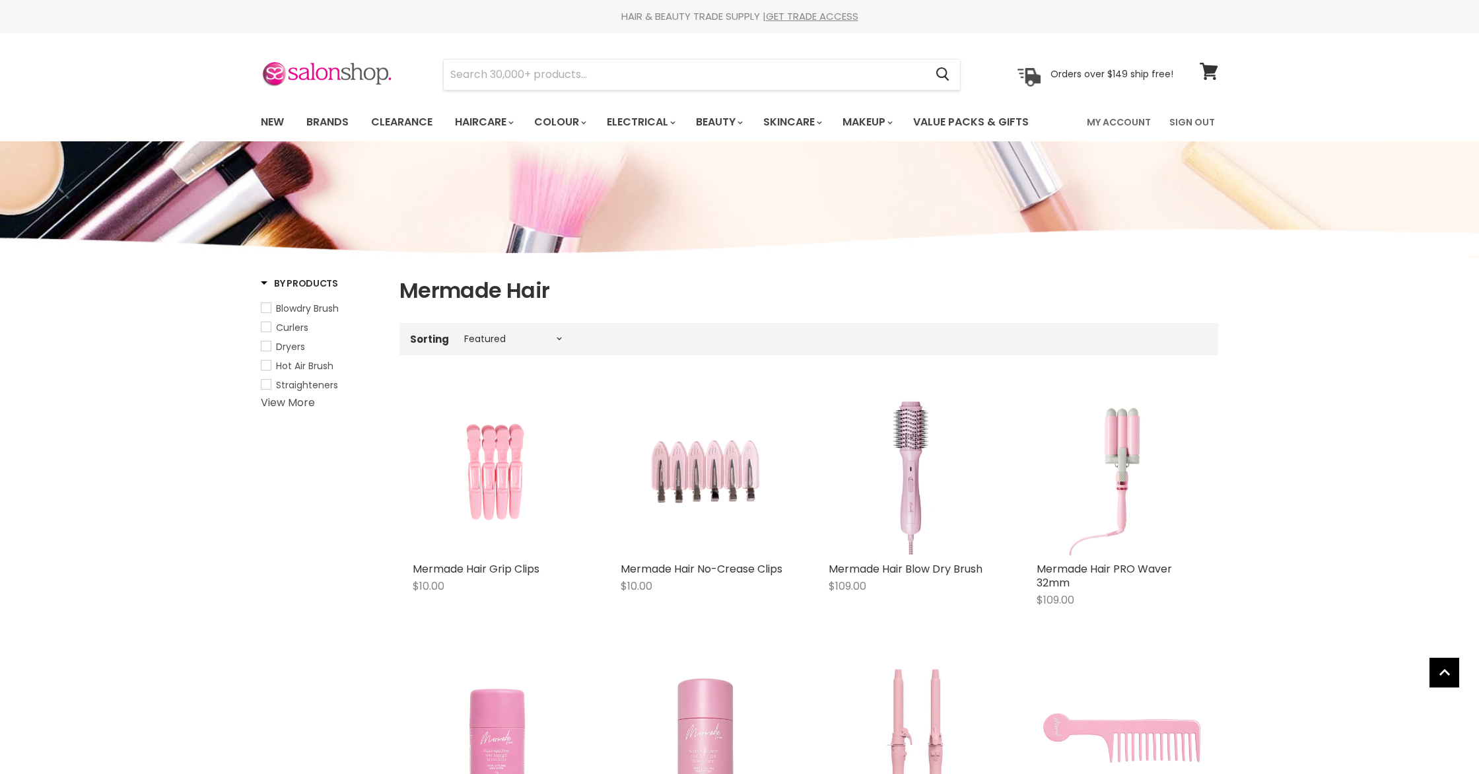
select select "manual"
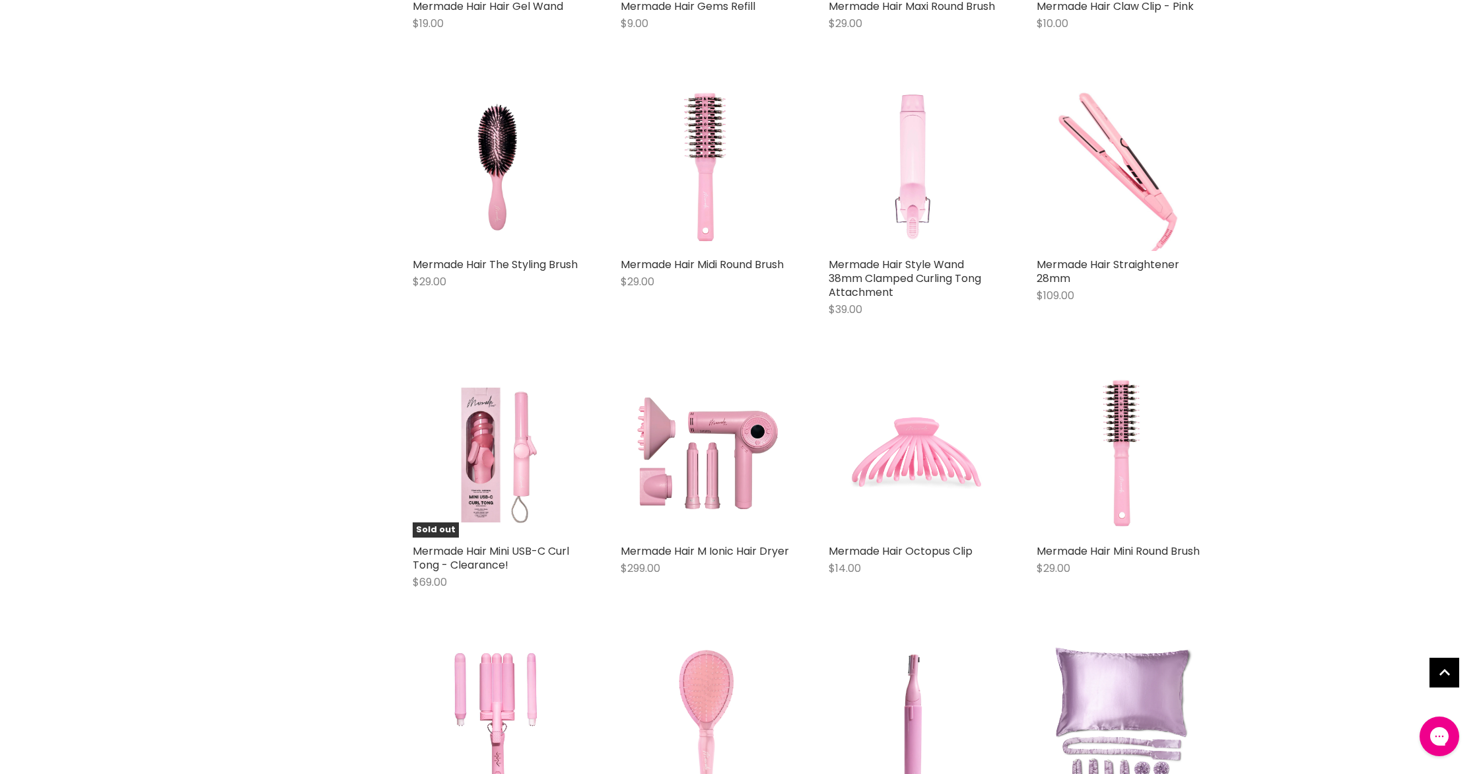
scroll to position [1813, 0]
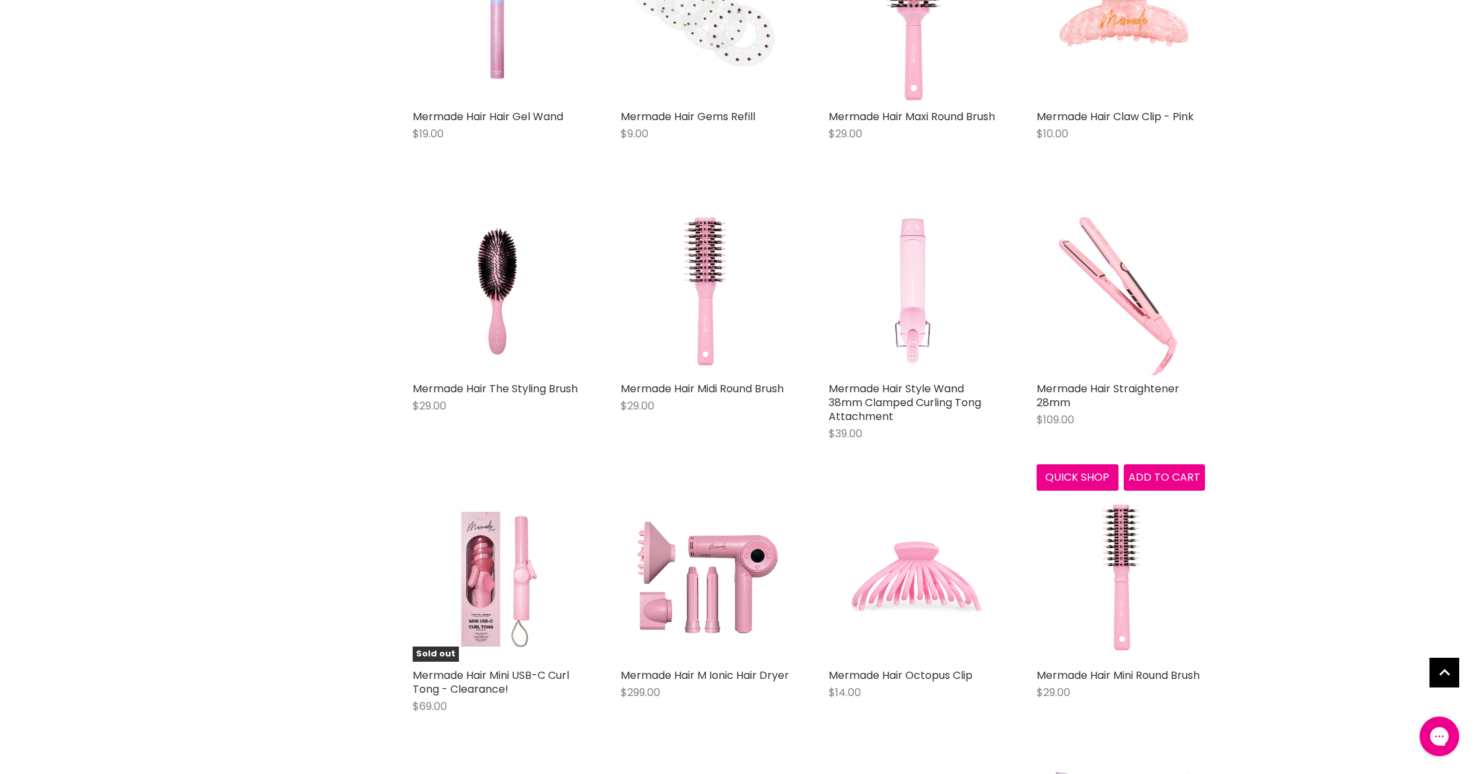
click at [1102, 259] on img "Main content" at bounding box center [1120, 291] width 168 height 168
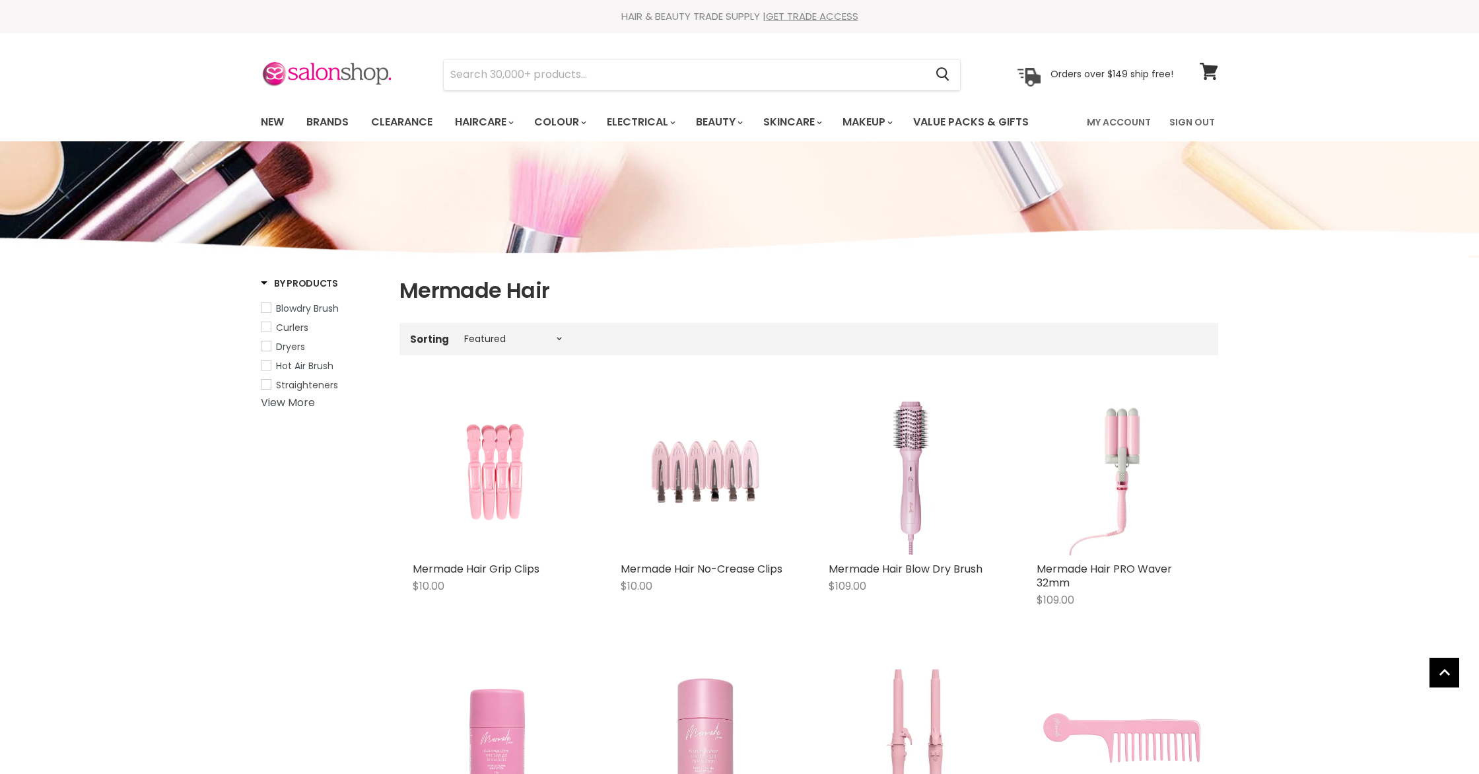
select select "manual"
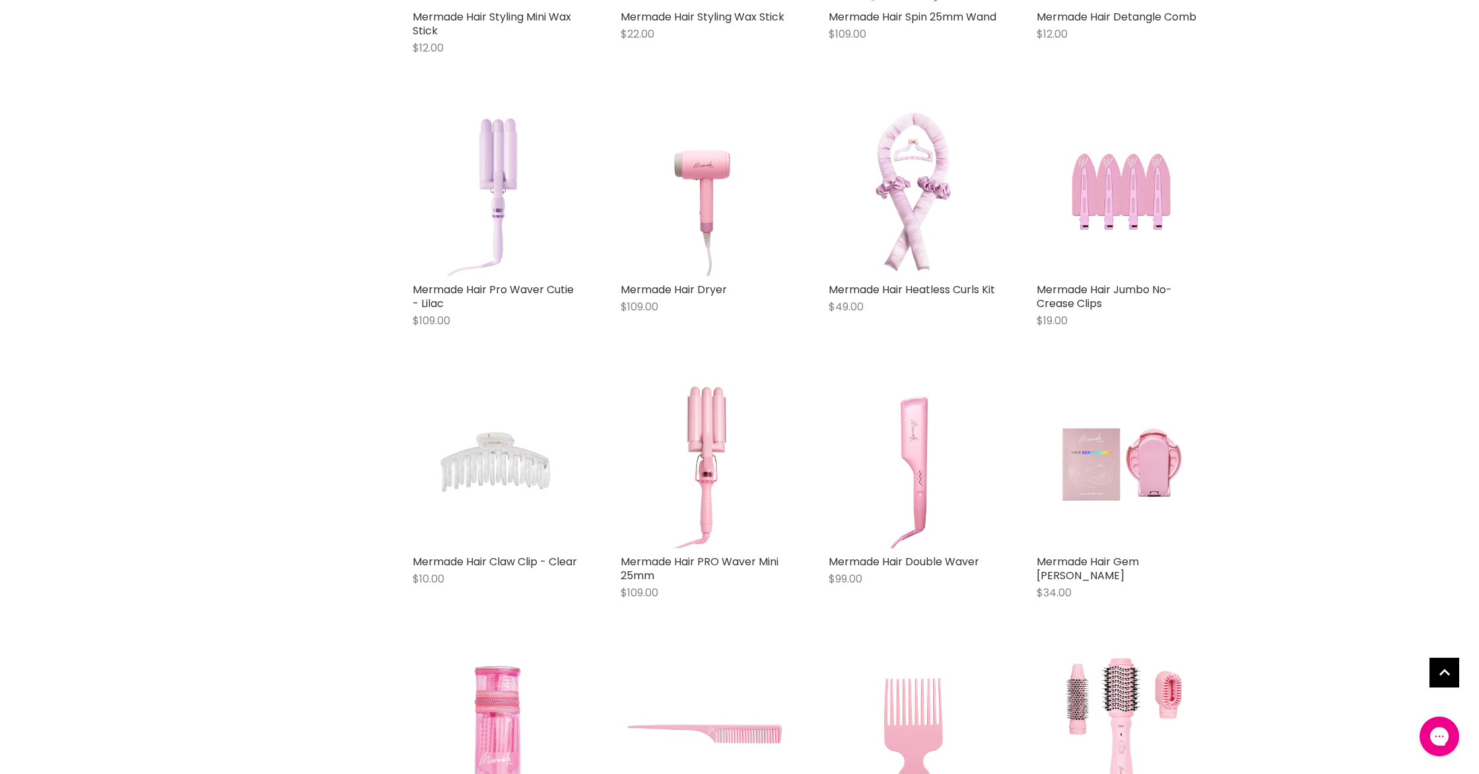
scroll to position [786, 0]
